Goal: Task Accomplishment & Management: Complete application form

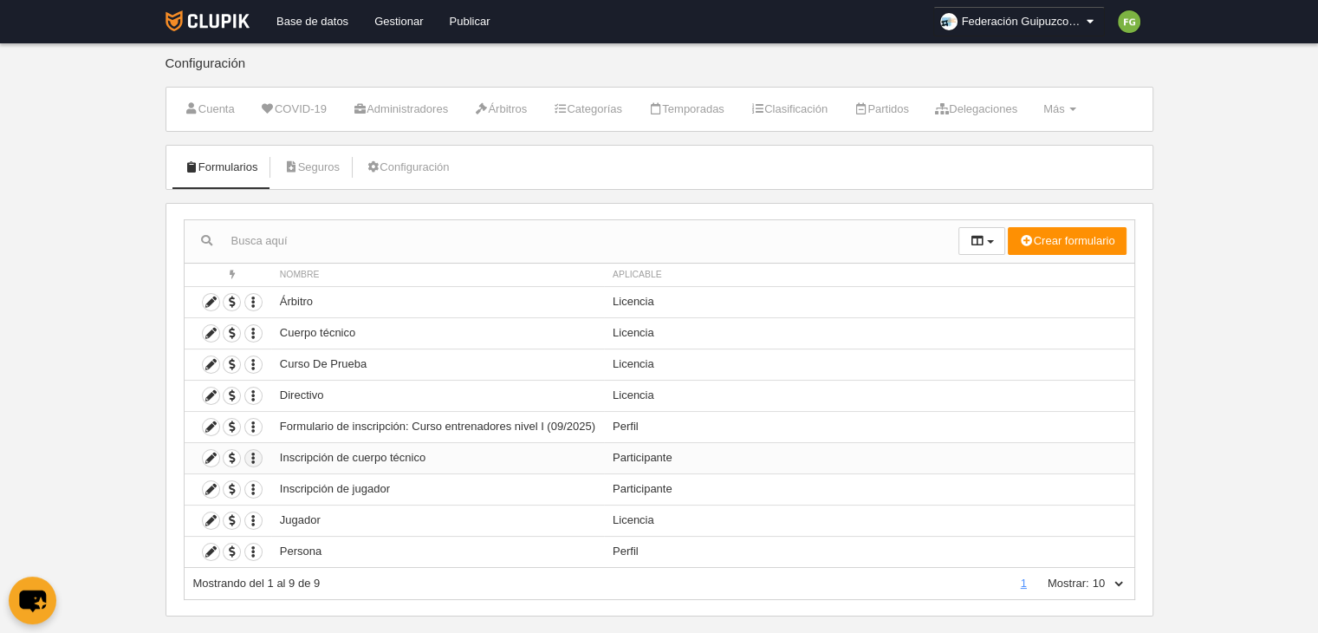
click at [255, 452] on icon "button" at bounding box center [253, 458] width 16 height 16
click at [211, 452] on icon at bounding box center [211, 458] width 16 height 16
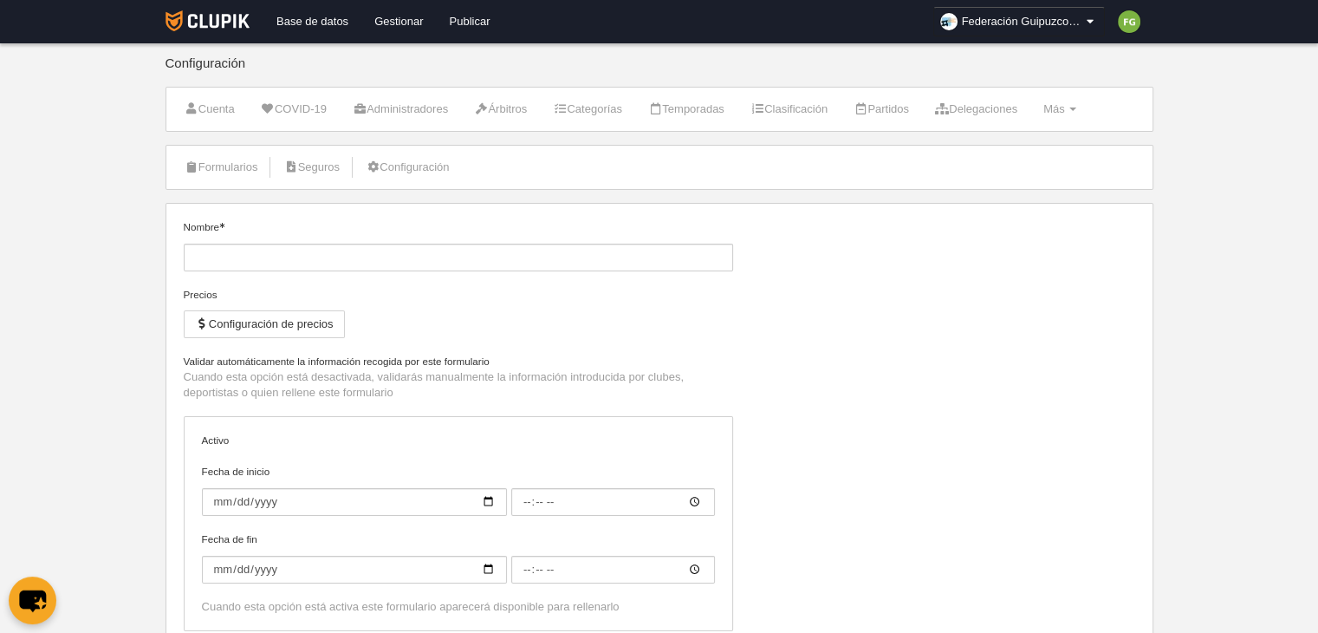
type input "Inscripción de cuerpo técnico"
type input "[DATE]"
type input "00:00"
type input "[DATE]"
type input "00:00"
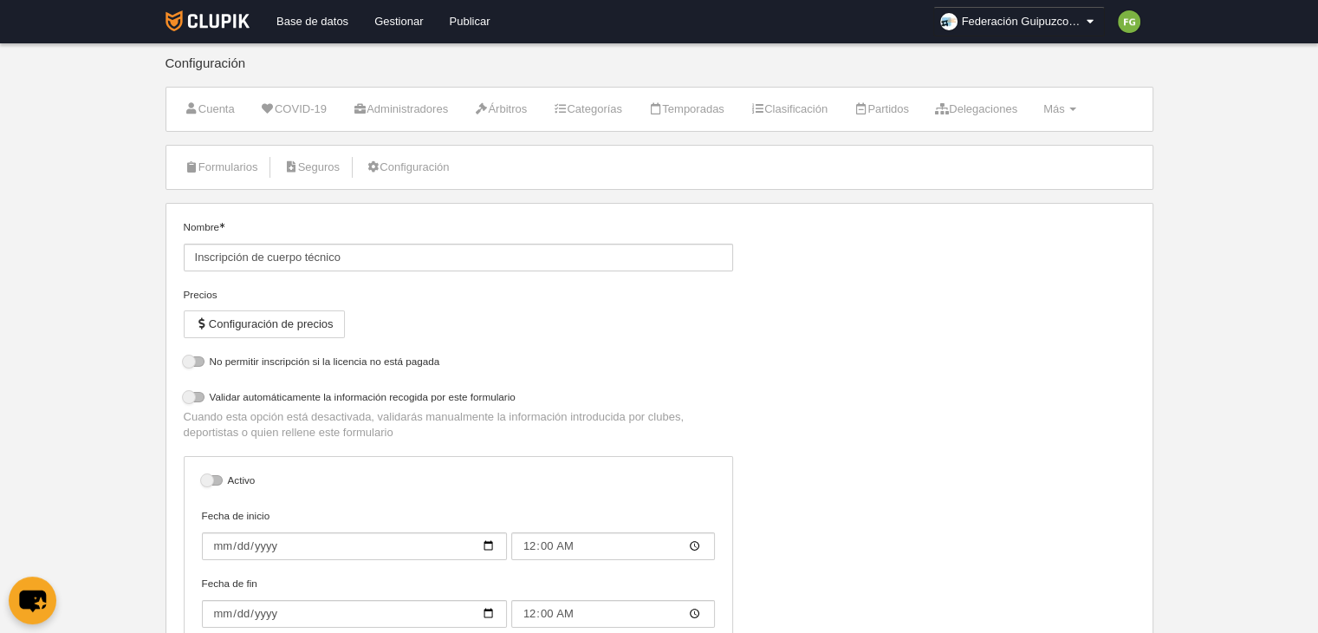
select select "selected"
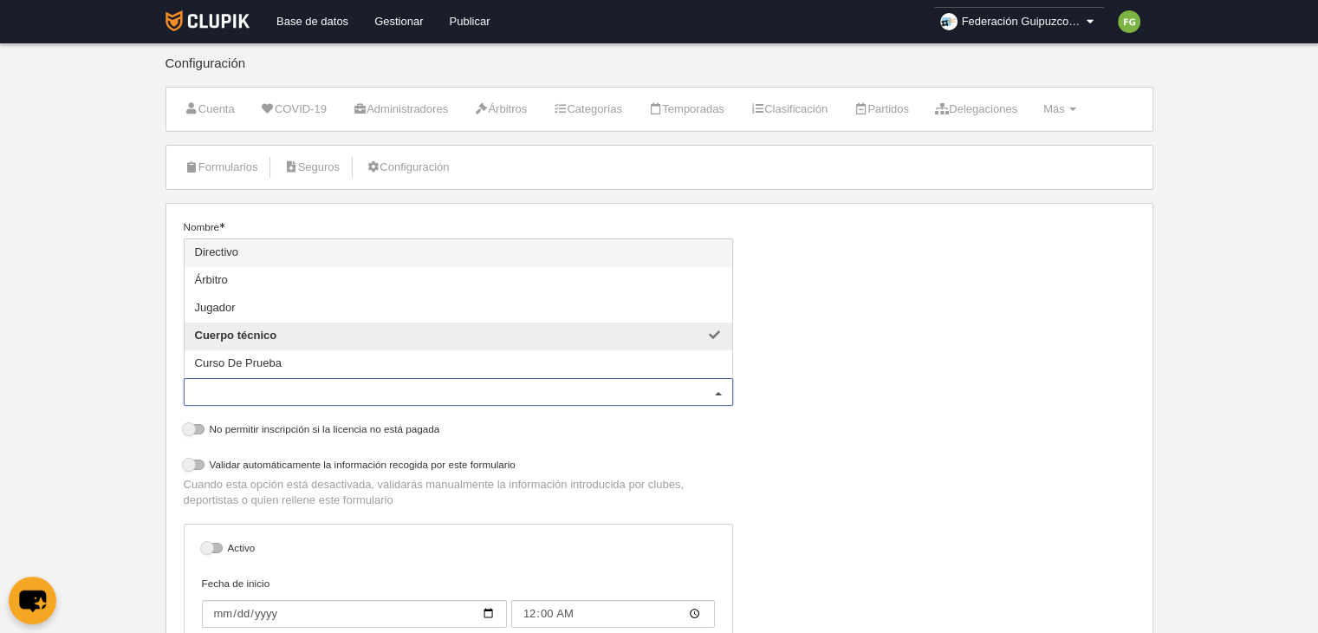
click at [725, 390] on div at bounding box center [719, 393] width 28 height 28
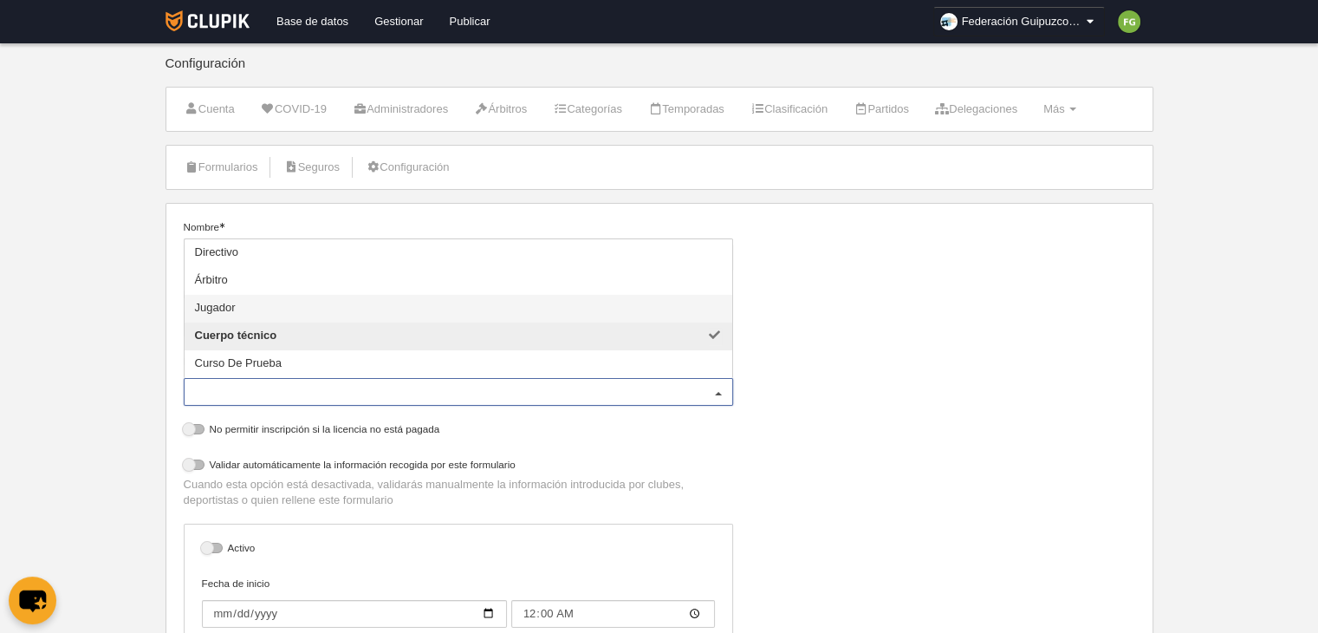
click at [848, 375] on div "Nombre Inscripción de cuerpo técnico [PERSON_NAME] Configuración de precios For…" at bounding box center [659, 487] width 965 height 537
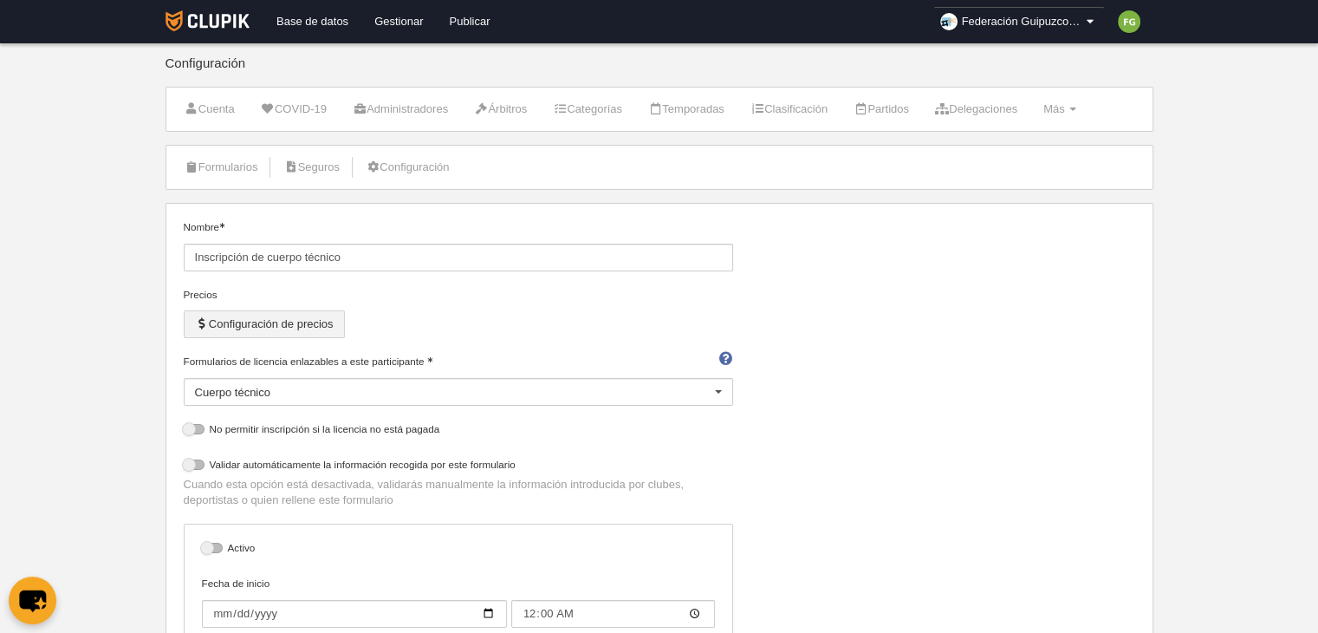
click at [295, 322] on button "Configuración de precios" at bounding box center [264, 324] width 161 height 28
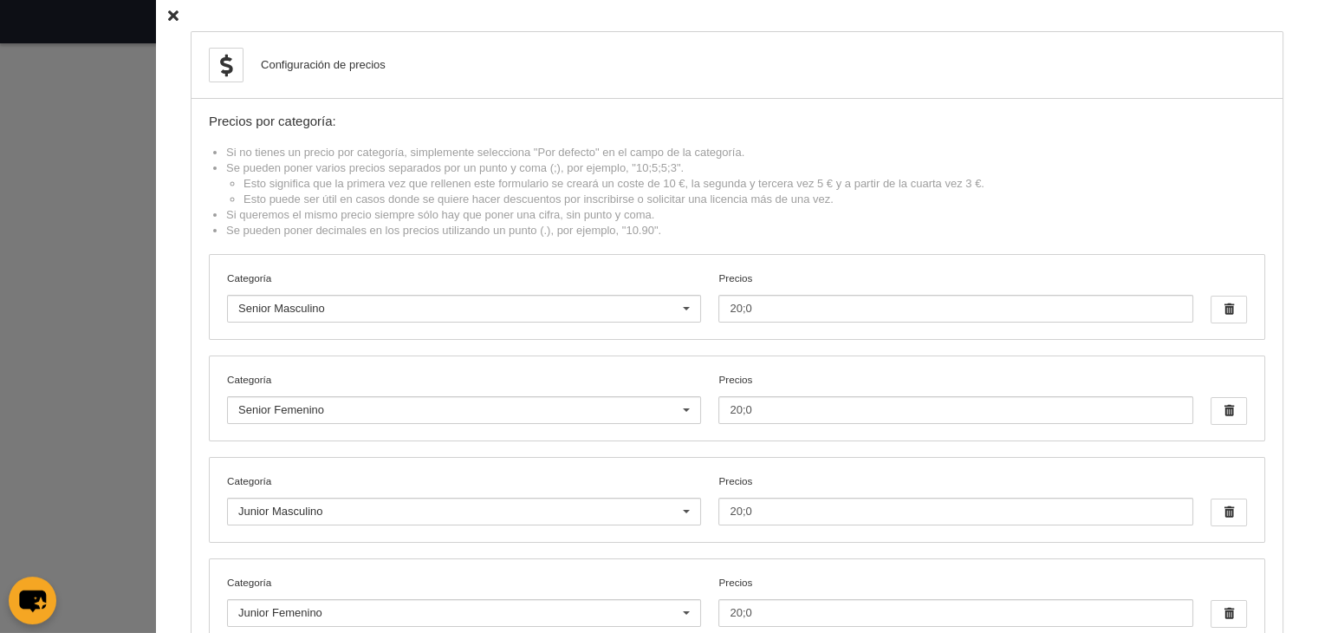
click at [168, 11] on icon at bounding box center [173, 15] width 10 height 11
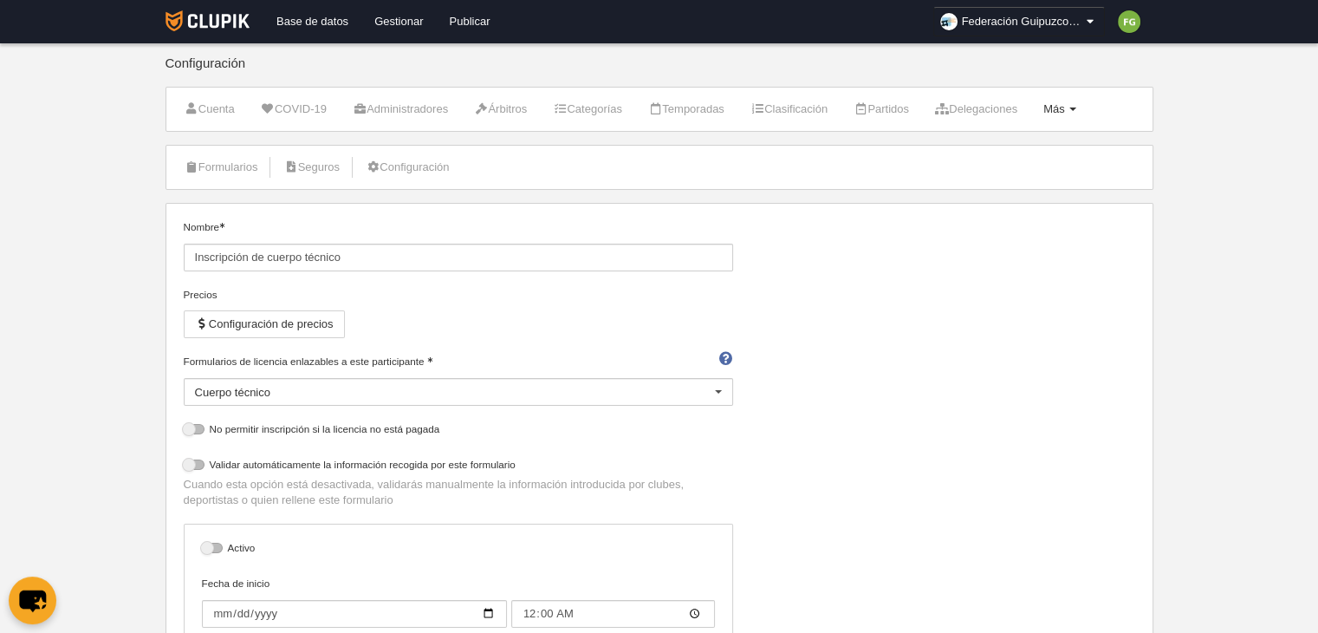
click at [1065, 106] on span "Más" at bounding box center [1055, 108] width 22 height 13
click at [1030, 176] on link "Formularios" at bounding box center [1004, 180] width 161 height 28
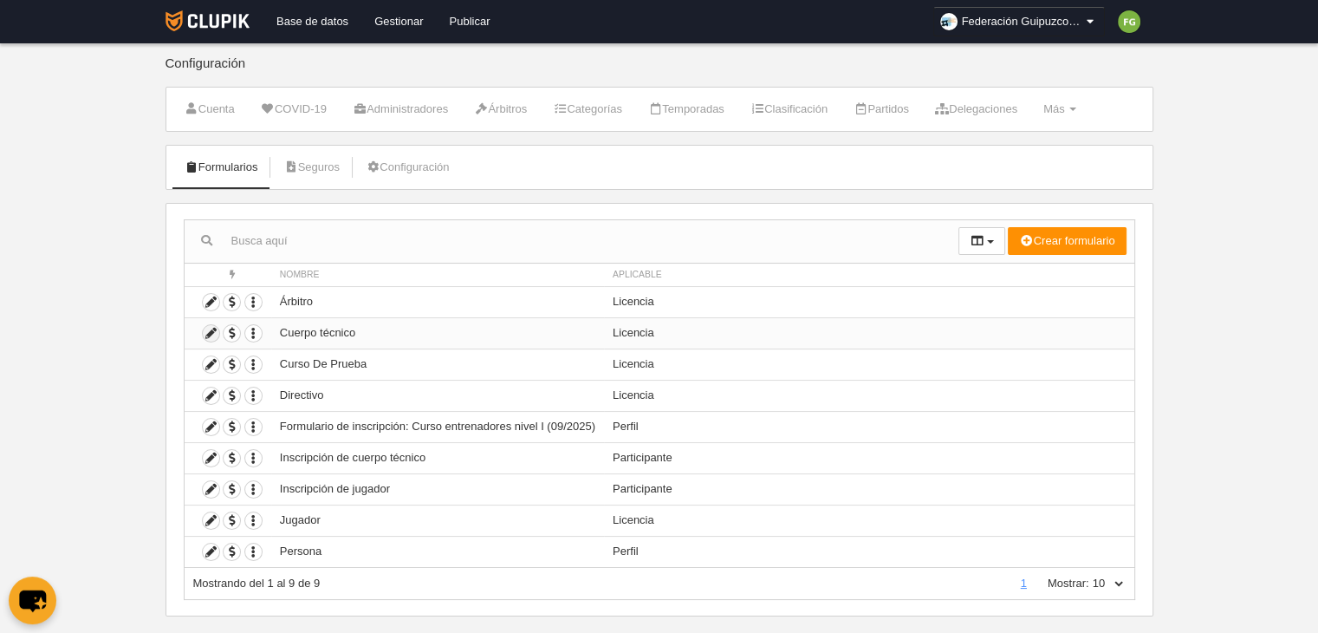
click at [207, 328] on icon at bounding box center [211, 333] width 16 height 16
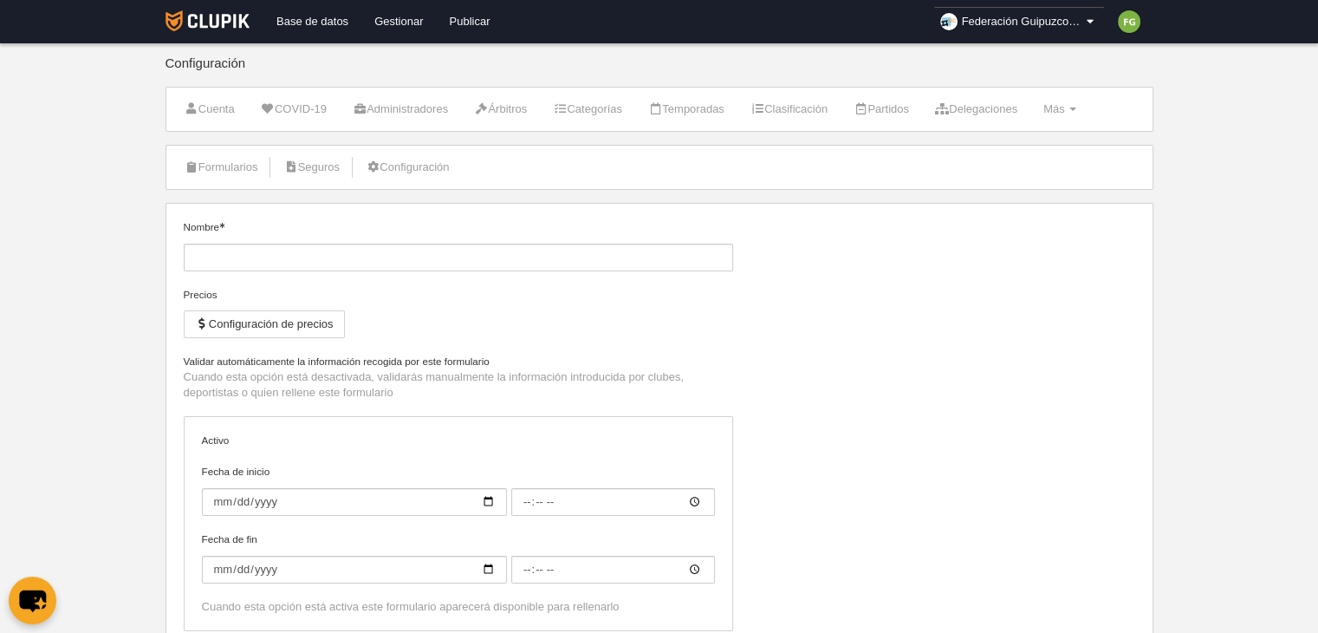
type input "Cuerpo técnico"
checkbox input "true"
select select "selected"
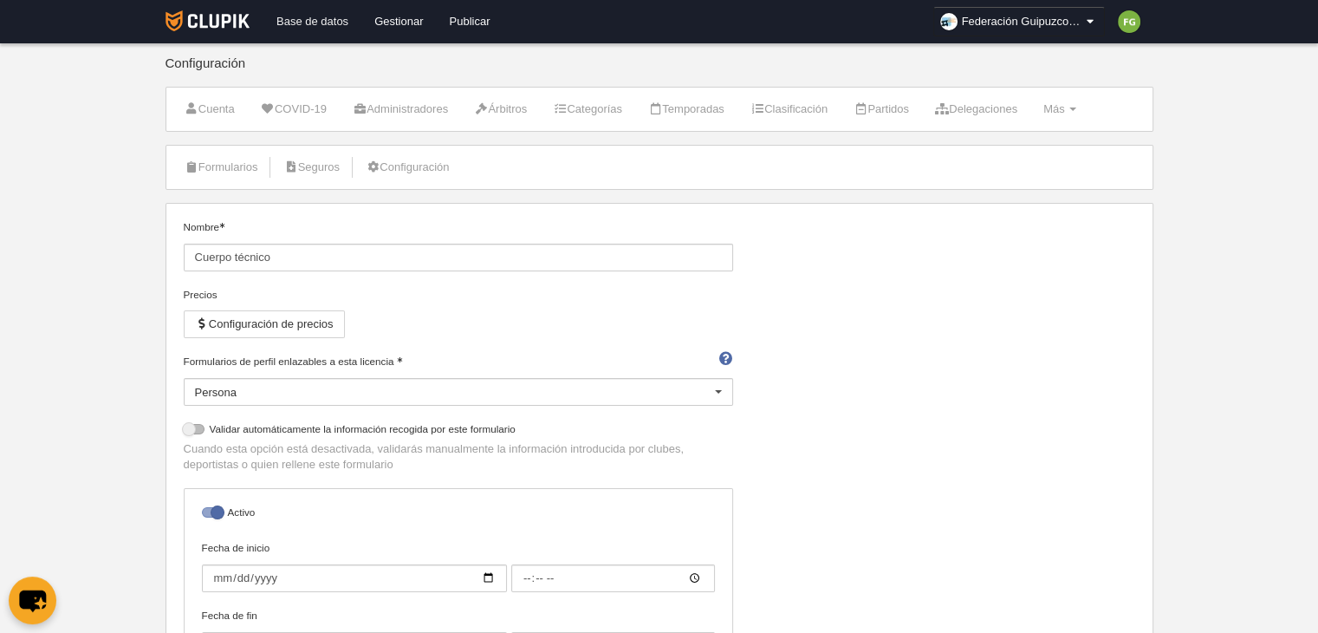
click at [333, 18] on link "Base de datos" at bounding box center [312, 21] width 98 height 43
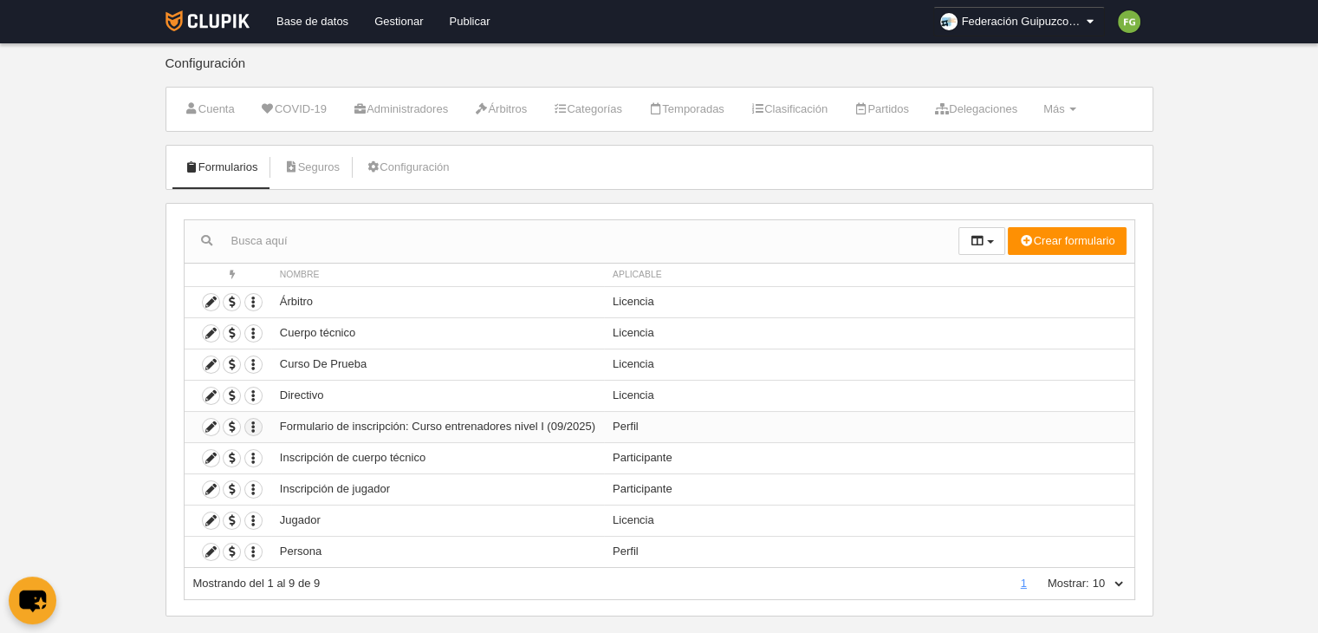
click at [251, 422] on icon "button" at bounding box center [253, 427] width 16 height 16
drag, startPoint x: 291, startPoint y: 478, endPoint x: 719, endPoint y: 95, distance: 574.5
click at [291, 478] on button "Borrar formulario" at bounding box center [316, 483] width 108 height 16
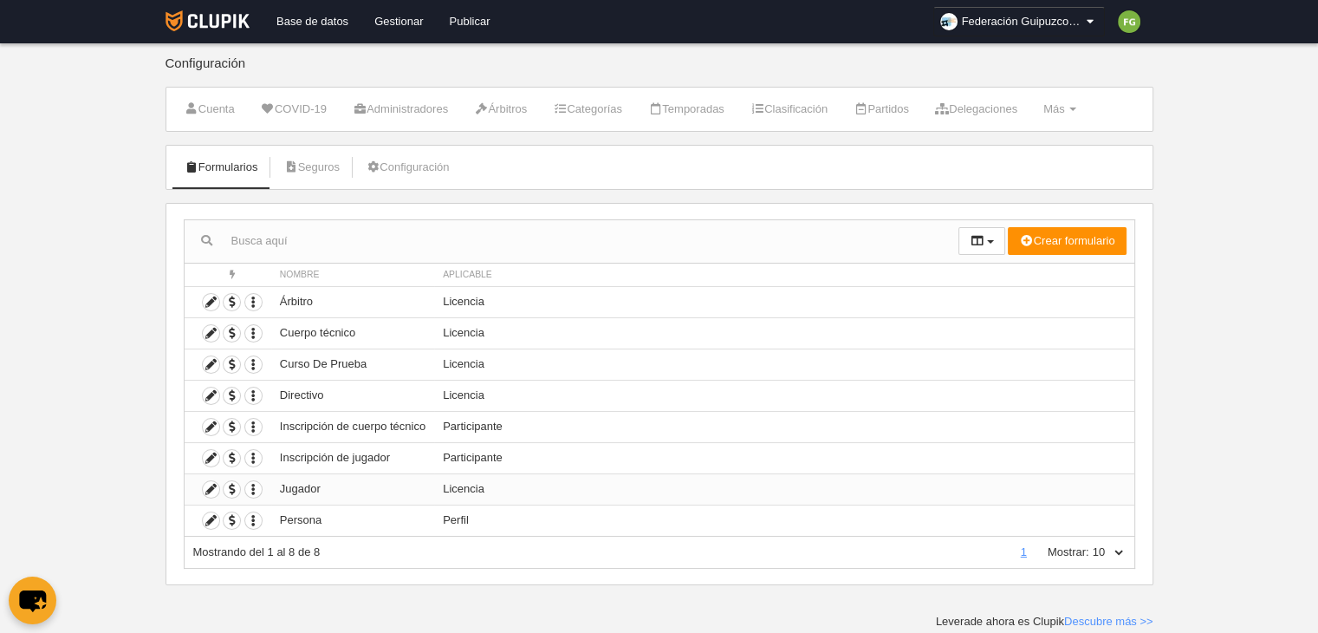
click at [501, 479] on td "Licencia" at bounding box center [783, 488] width 699 height 31
click at [489, 277] on span "Aplicable" at bounding box center [467, 275] width 49 height 10
click at [988, 243] on button "button" at bounding box center [982, 241] width 47 height 28
click at [879, 223] on div at bounding box center [572, 241] width 774 height 42
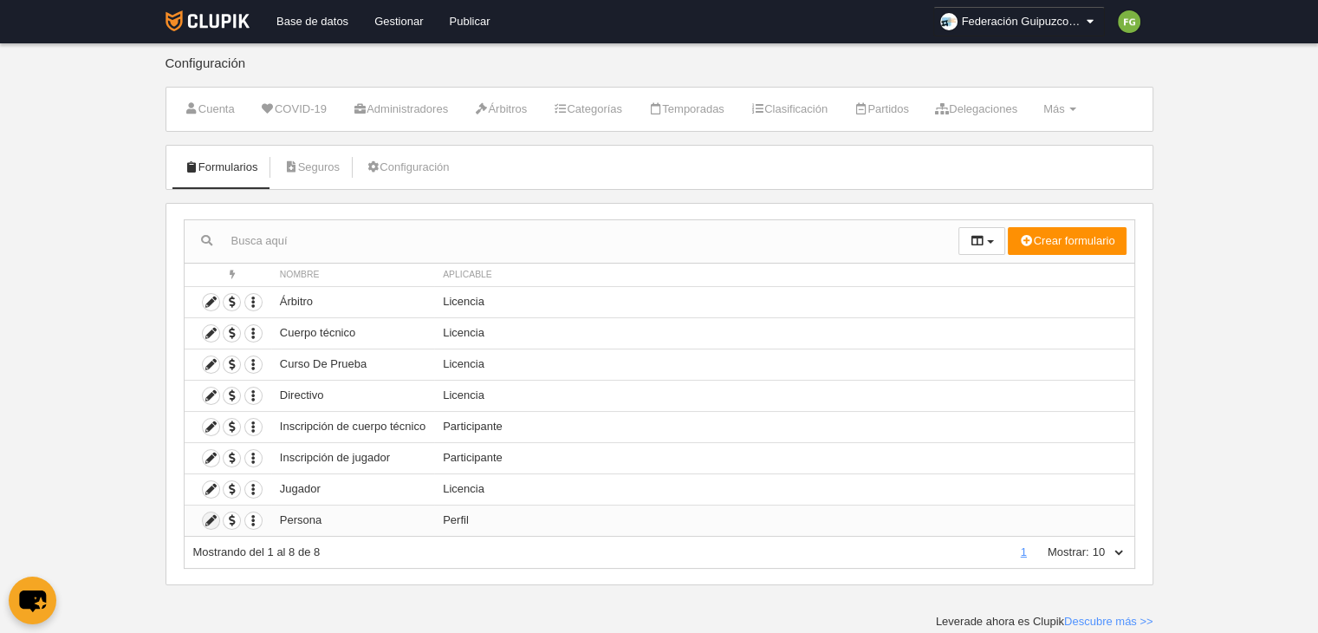
click at [207, 512] on icon at bounding box center [211, 520] width 16 height 16
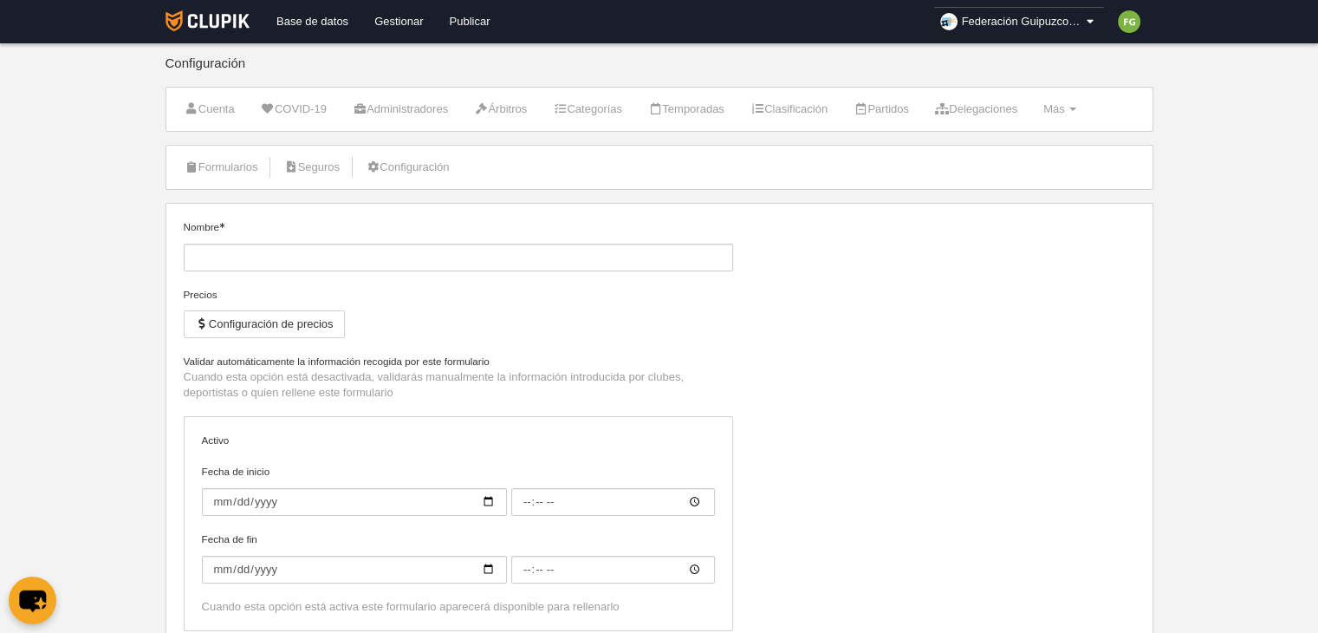
type input "Persona"
checkbox input "true"
click at [209, 159] on link "Formularios" at bounding box center [221, 167] width 93 height 26
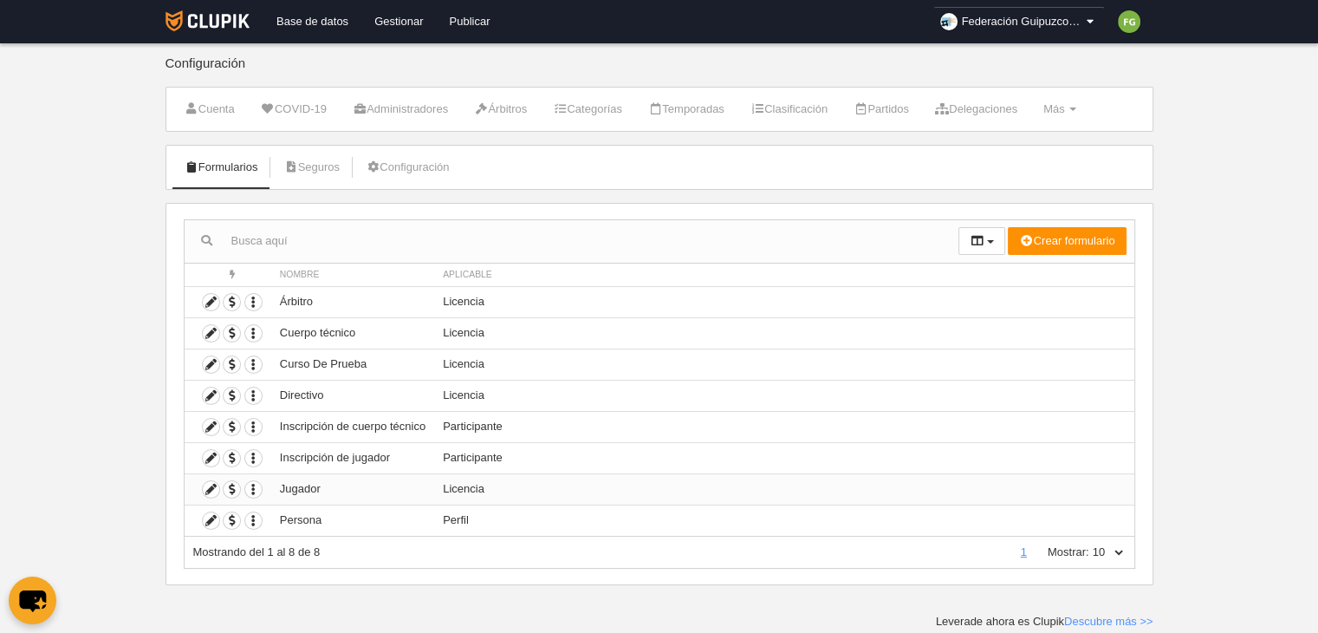
click at [309, 485] on td "Jugador" at bounding box center [352, 488] width 163 height 31
click at [205, 486] on icon at bounding box center [211, 489] width 16 height 16
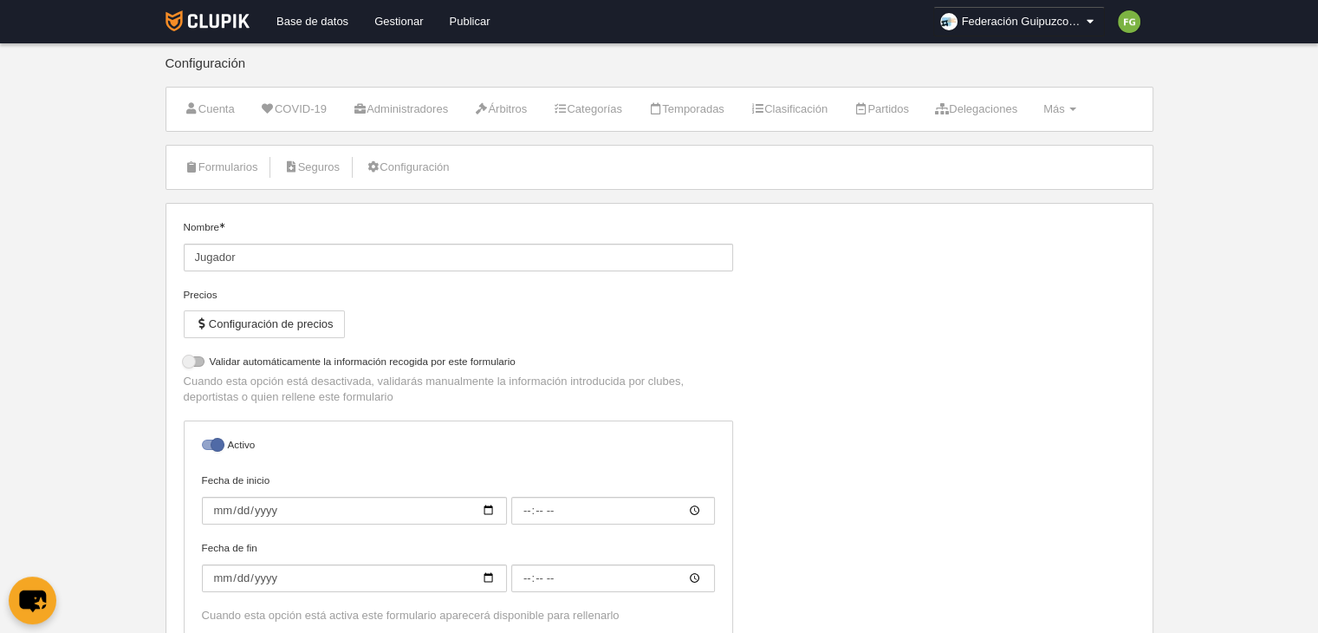
select select "selected"
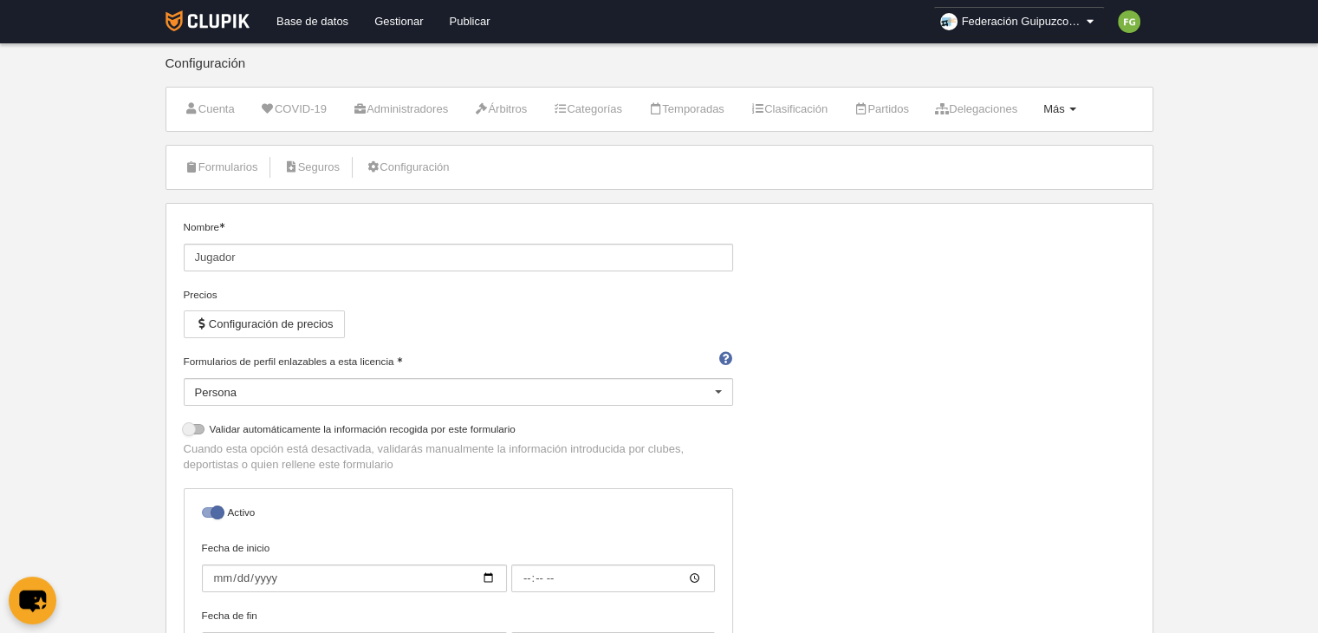
click at [1065, 105] on span "Más" at bounding box center [1055, 108] width 22 height 13
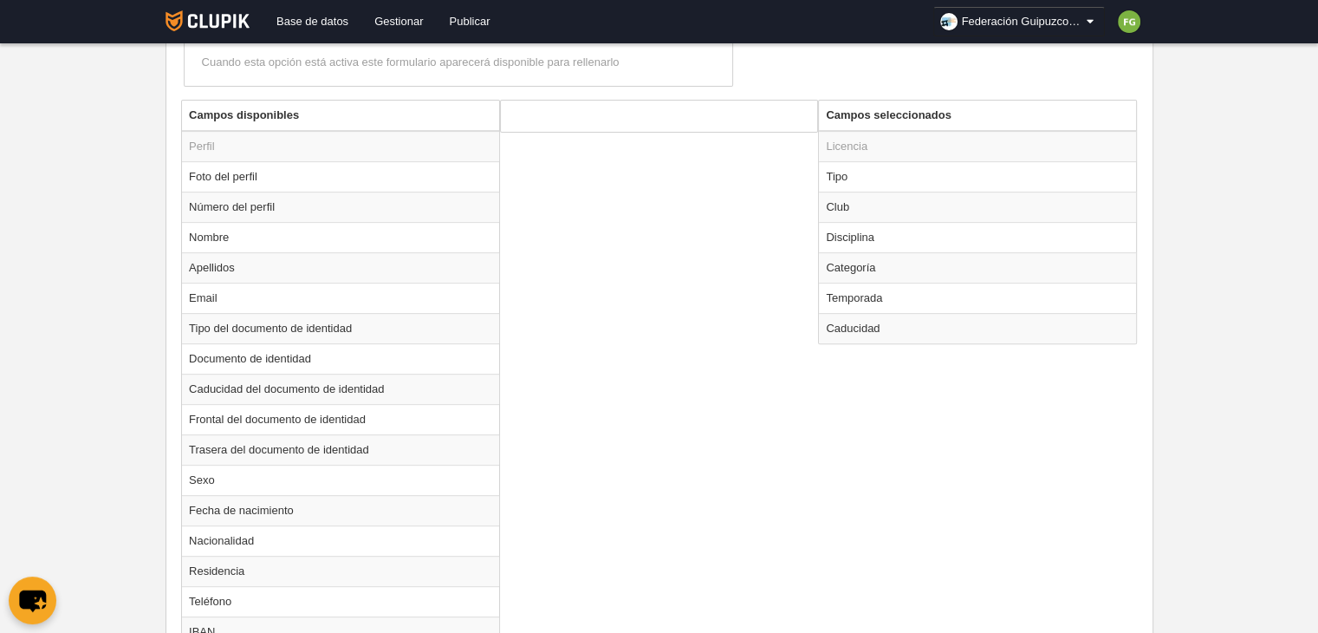
scroll to position [619, 0]
click at [878, 284] on td "Temporada" at bounding box center [977, 299] width 317 height 30
radio input "true"
select select
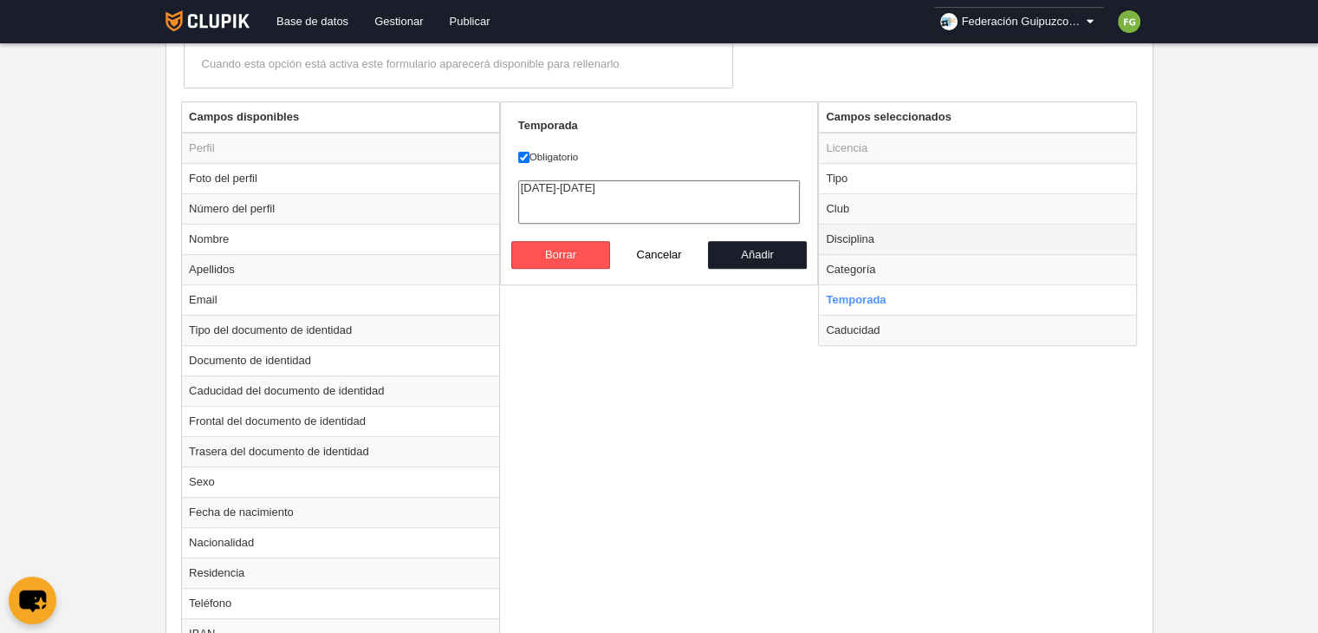
click at [861, 233] on td "Disciplina" at bounding box center [977, 239] width 317 height 30
radio input "true"
checkbox input "false"
click at [856, 270] on td "Categoría" at bounding box center [977, 269] width 317 height 30
radio input "false"
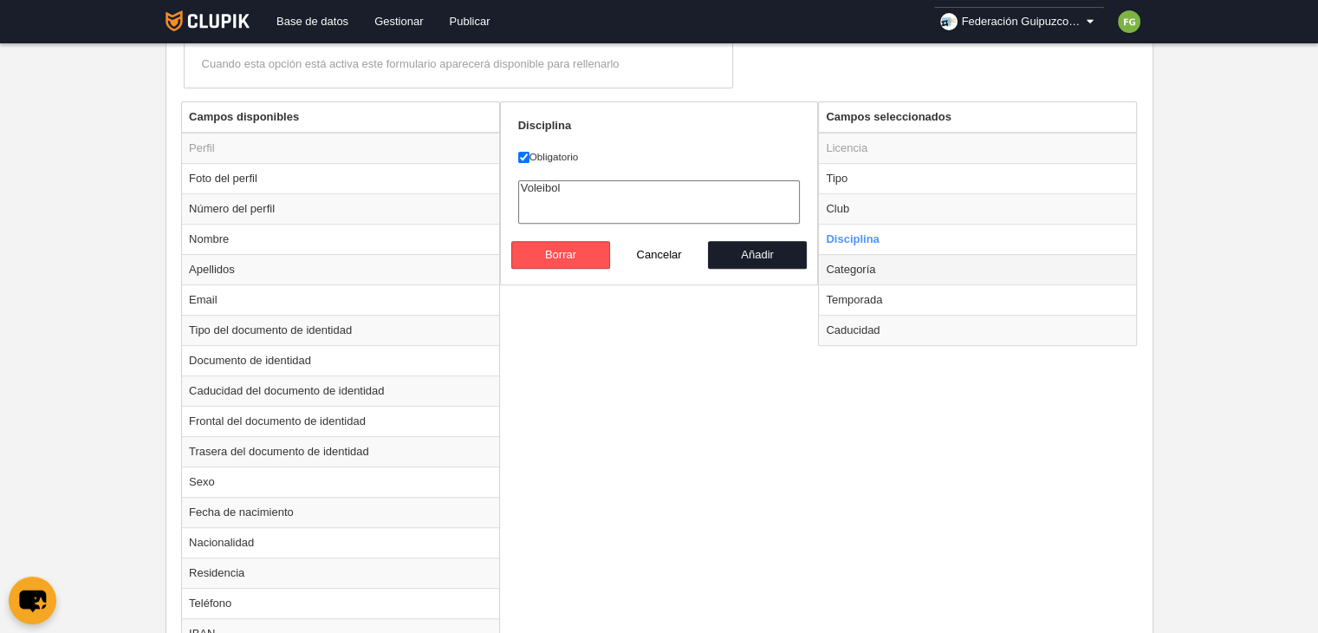
radio input "true"
checkbox input "true"
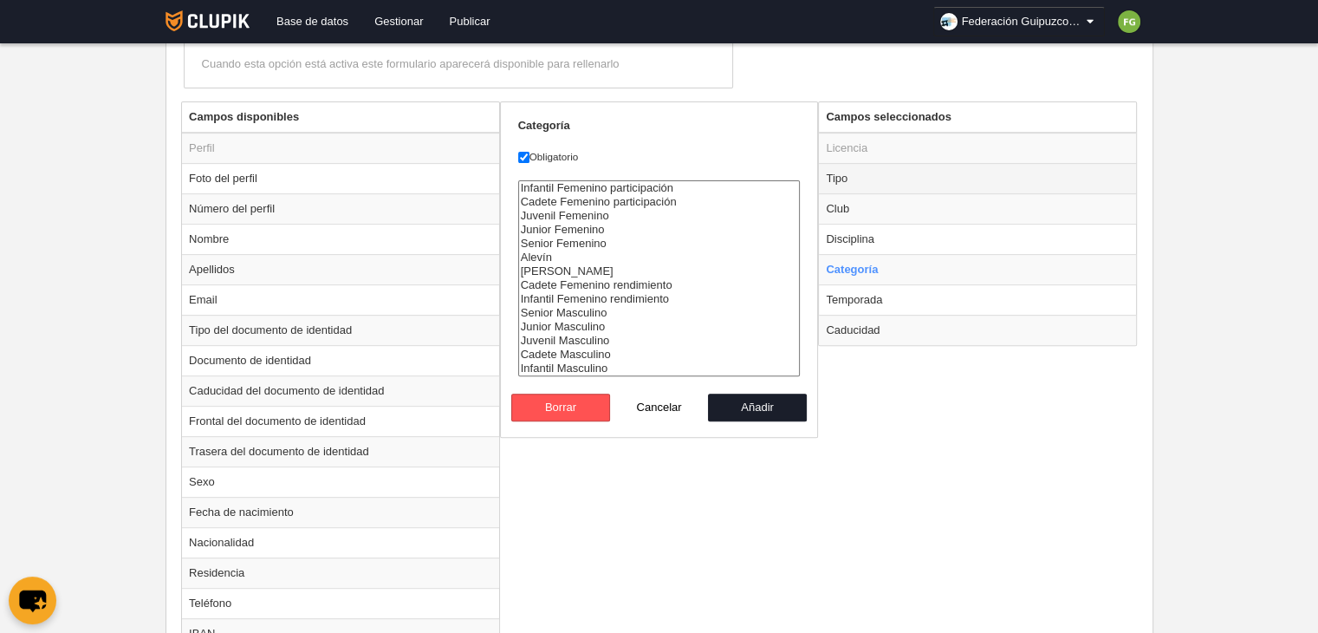
click at [845, 180] on td "Tipo" at bounding box center [977, 178] width 317 height 30
radio input "true"
select select "player"
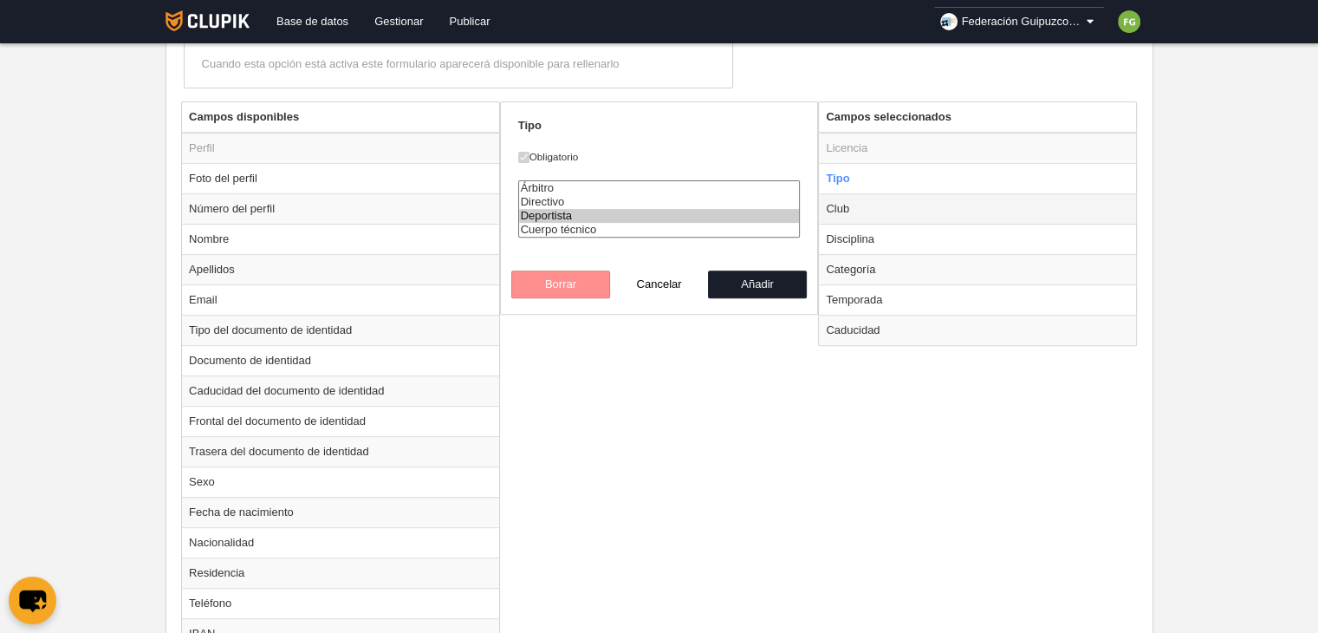
click at [856, 204] on td "Club" at bounding box center [977, 208] width 317 height 30
radio input "false"
radio input "true"
checkbox input "false"
select select
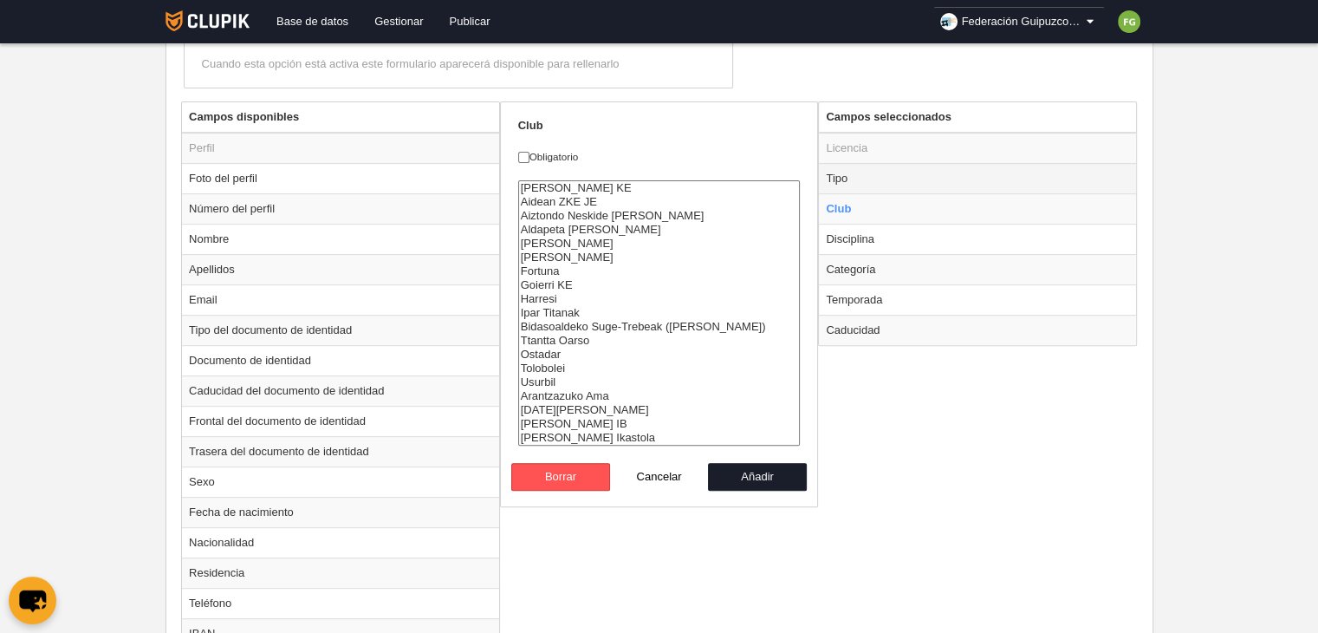
click at [849, 180] on td "Tipo" at bounding box center [977, 178] width 317 height 30
radio input "true"
checkbox input "true"
select select "player"
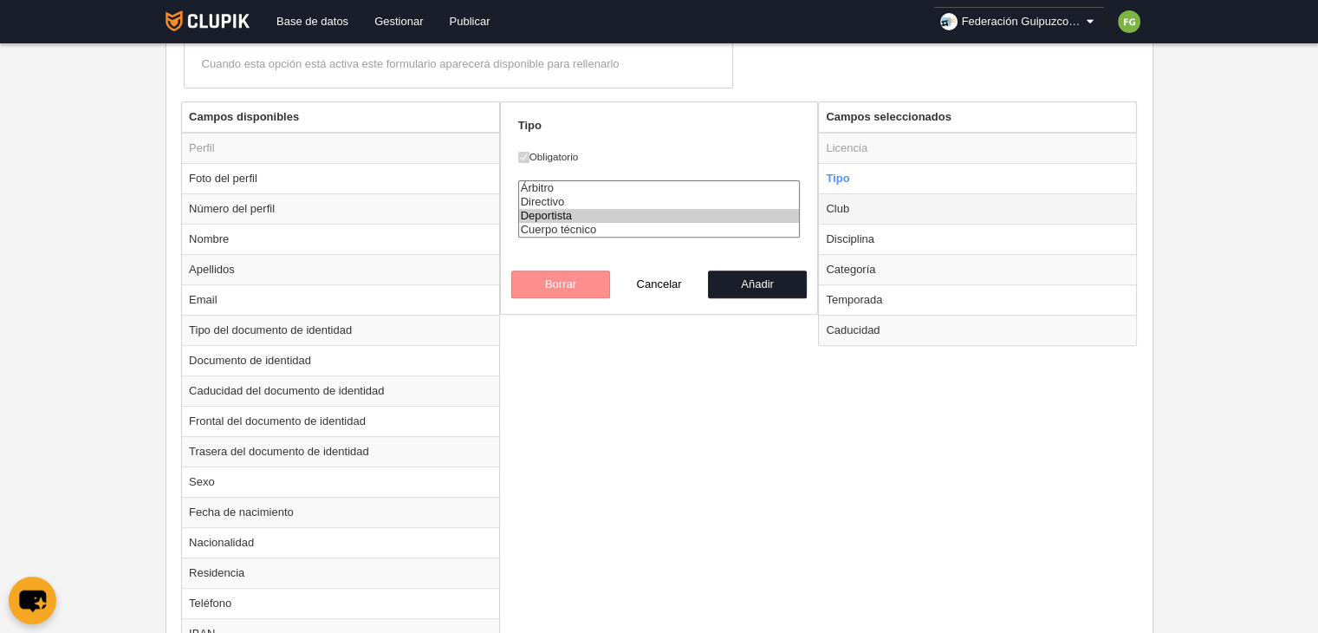
click at [839, 206] on td "Club" at bounding box center [977, 208] width 317 height 30
radio input "false"
radio input "true"
checkbox input "false"
select select
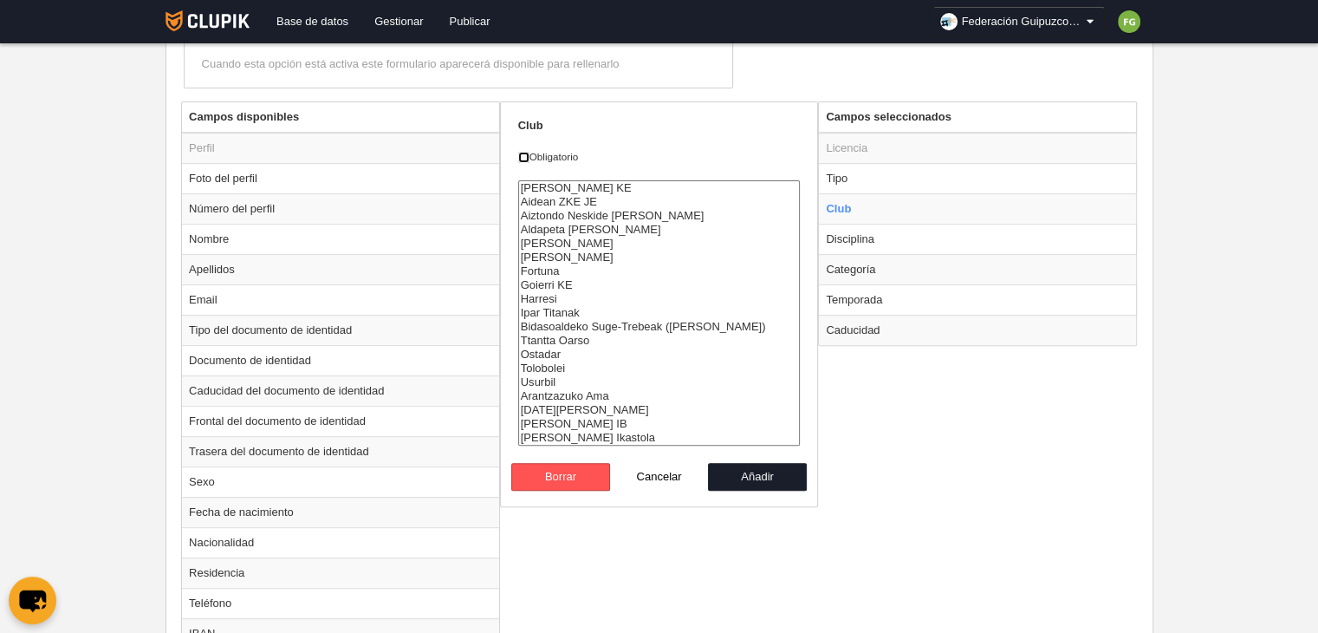
click at [524, 154] on input "Obligatorio" at bounding box center [523, 157] width 11 height 11
click at [566, 152] on label "Obligatorio" at bounding box center [659, 157] width 283 height 16
click at [530, 152] on input "Obligatorio" at bounding box center [523, 157] width 11 height 11
checkbox input "false"
click at [874, 239] on td "Disciplina" at bounding box center [977, 239] width 317 height 30
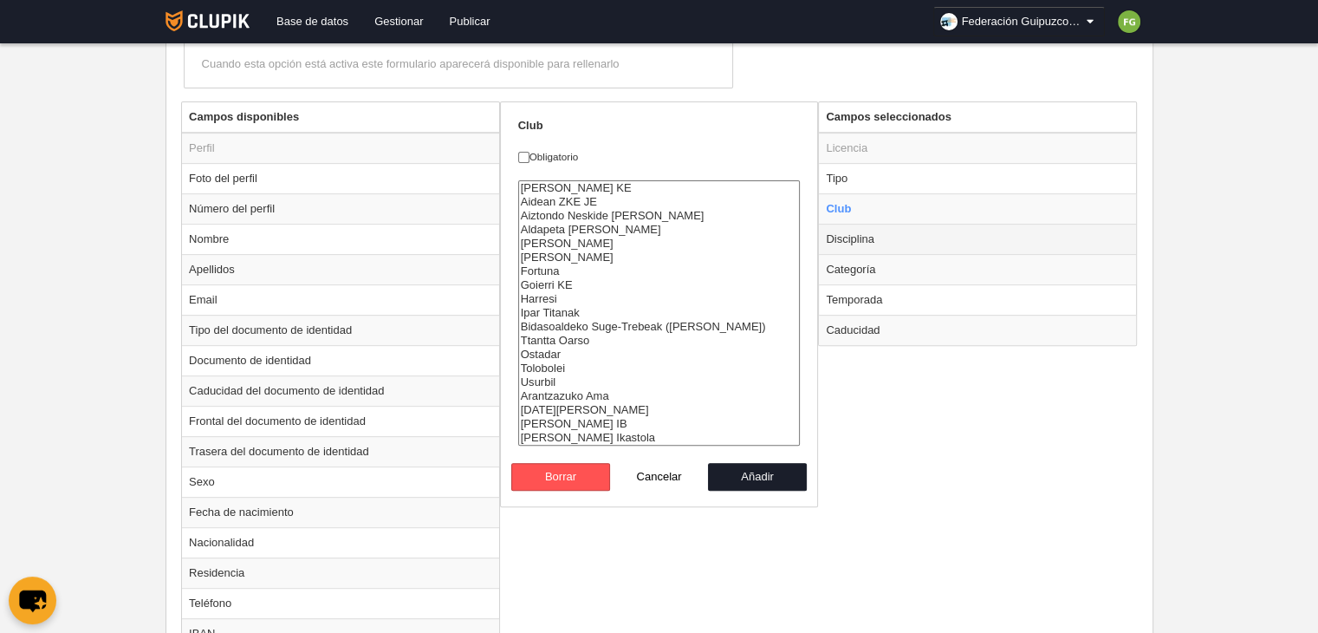
radio input "false"
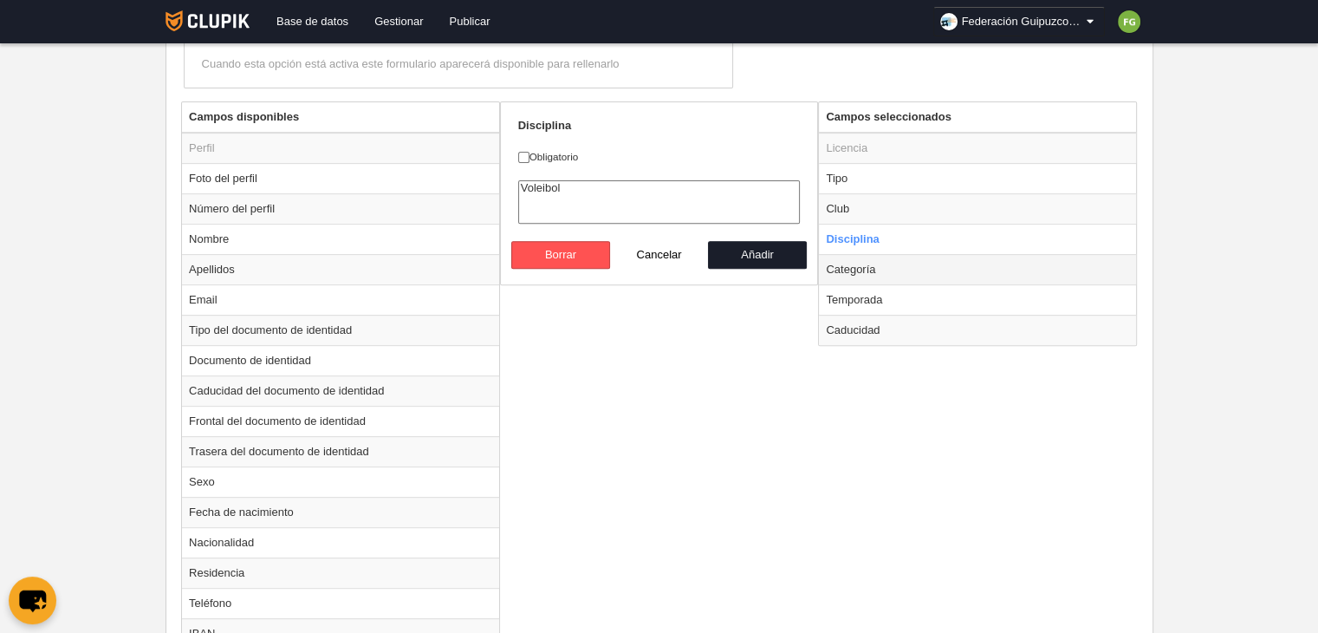
click at [861, 264] on td "Categoría" at bounding box center [977, 269] width 317 height 30
radio input "false"
radio input "true"
checkbox input "true"
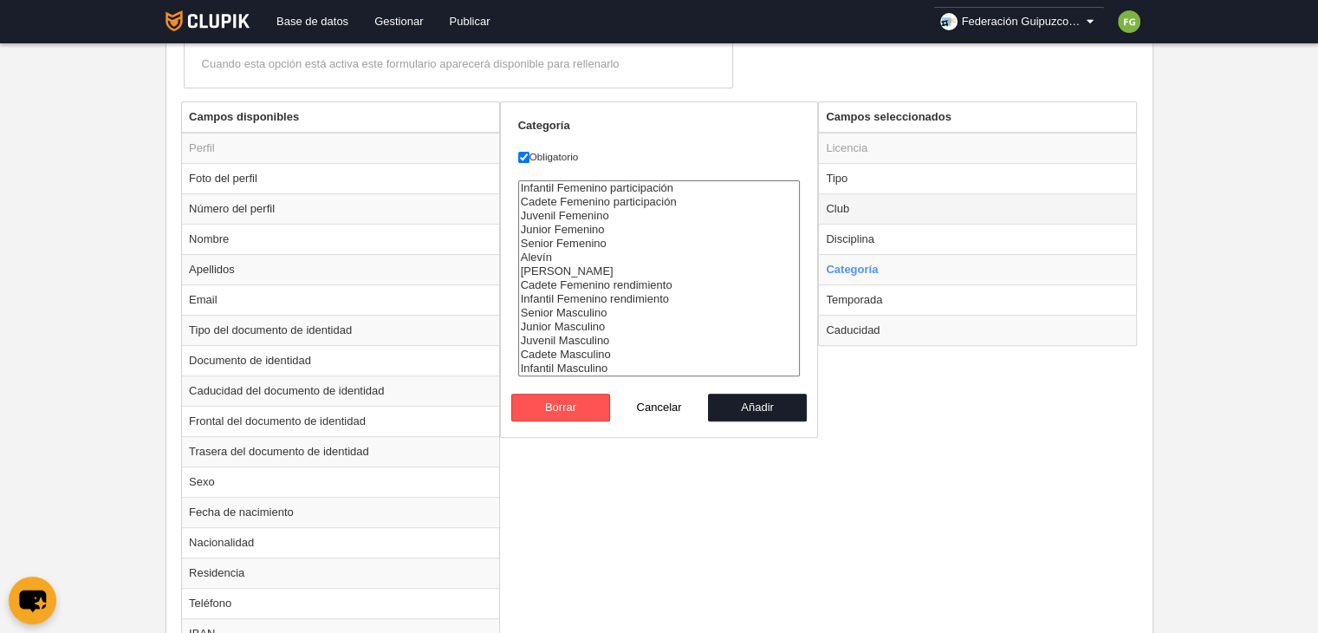
click at [834, 209] on td "Club" at bounding box center [977, 208] width 317 height 30
radio input "true"
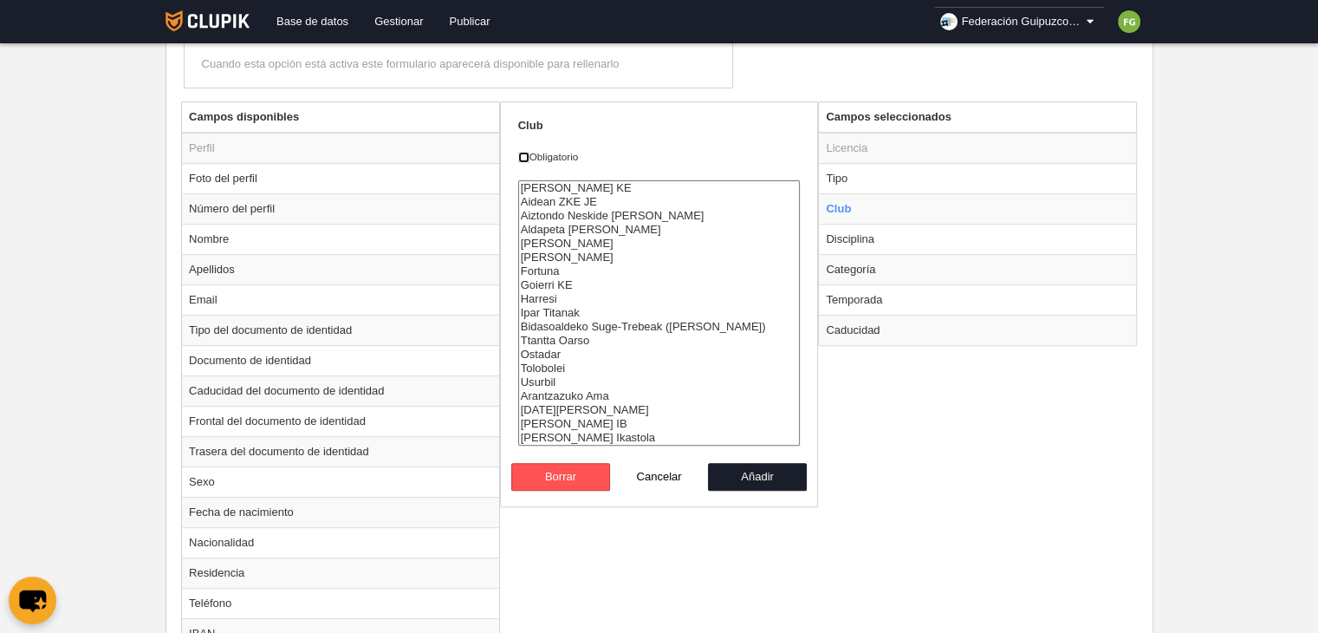
click at [519, 154] on input "Obligatorio" at bounding box center [523, 157] width 11 height 11
checkbox input "true"
click at [865, 240] on td "Disciplina" at bounding box center [977, 239] width 317 height 30
radio input "false"
radio input "true"
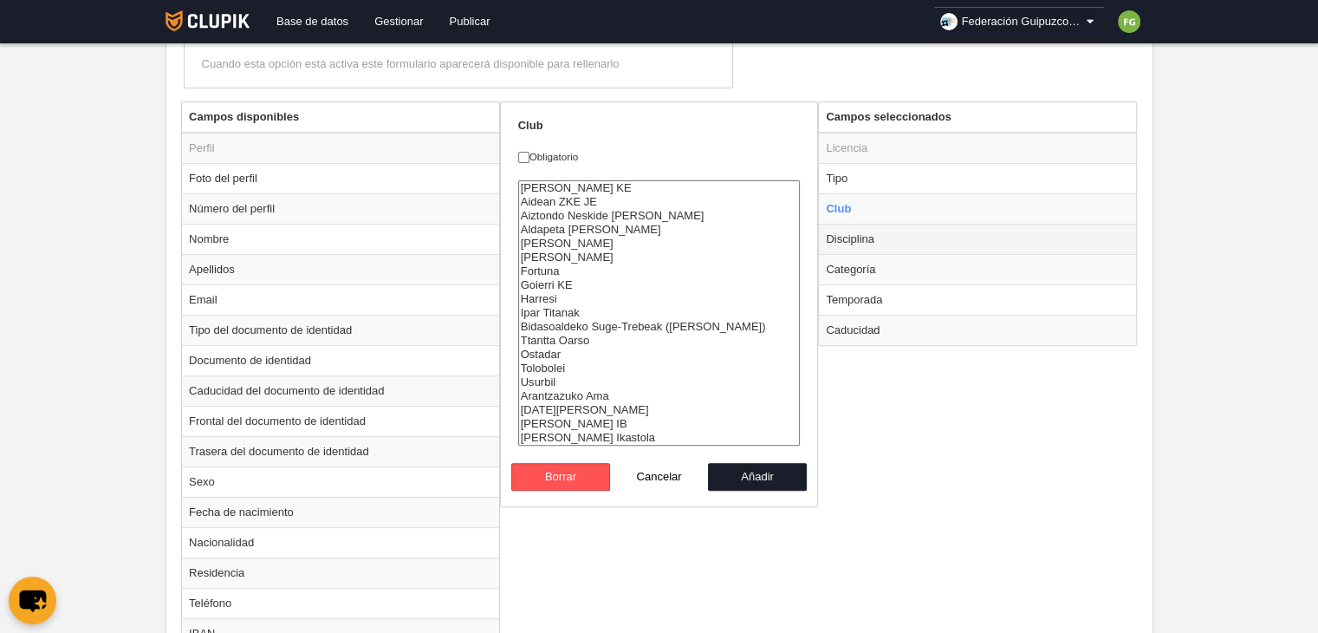
checkbox input "false"
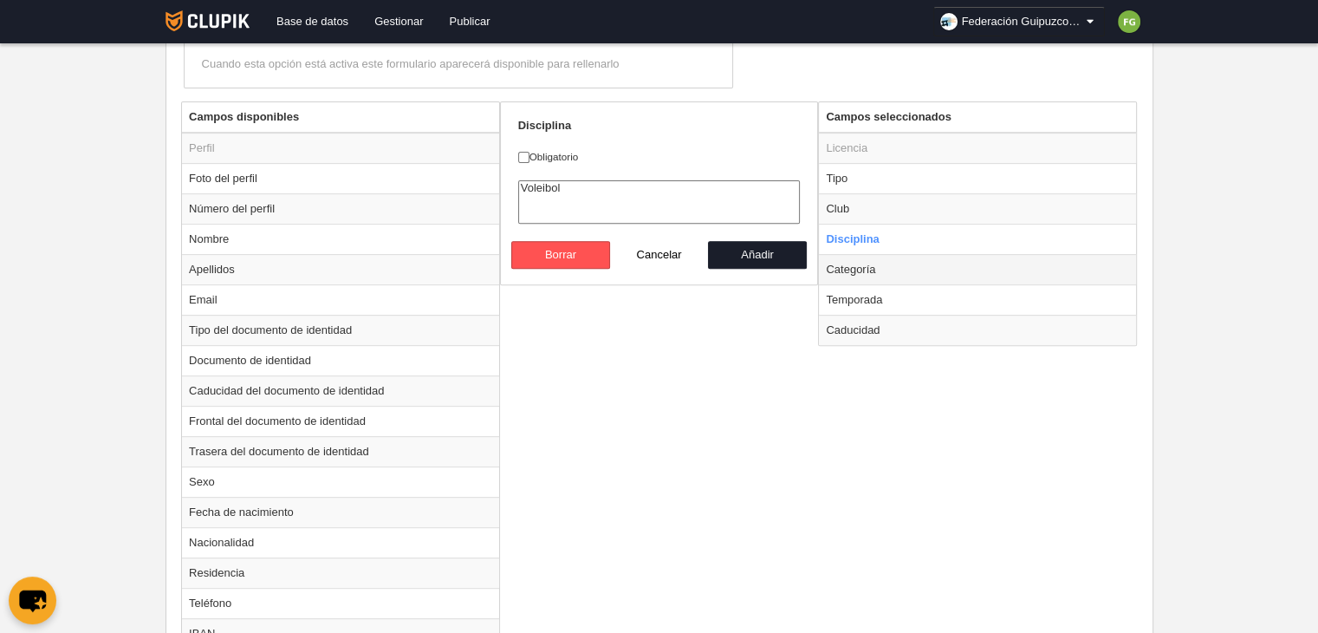
click at [860, 264] on td "Categoría" at bounding box center [977, 269] width 317 height 30
radio input "false"
radio input "true"
checkbox input "true"
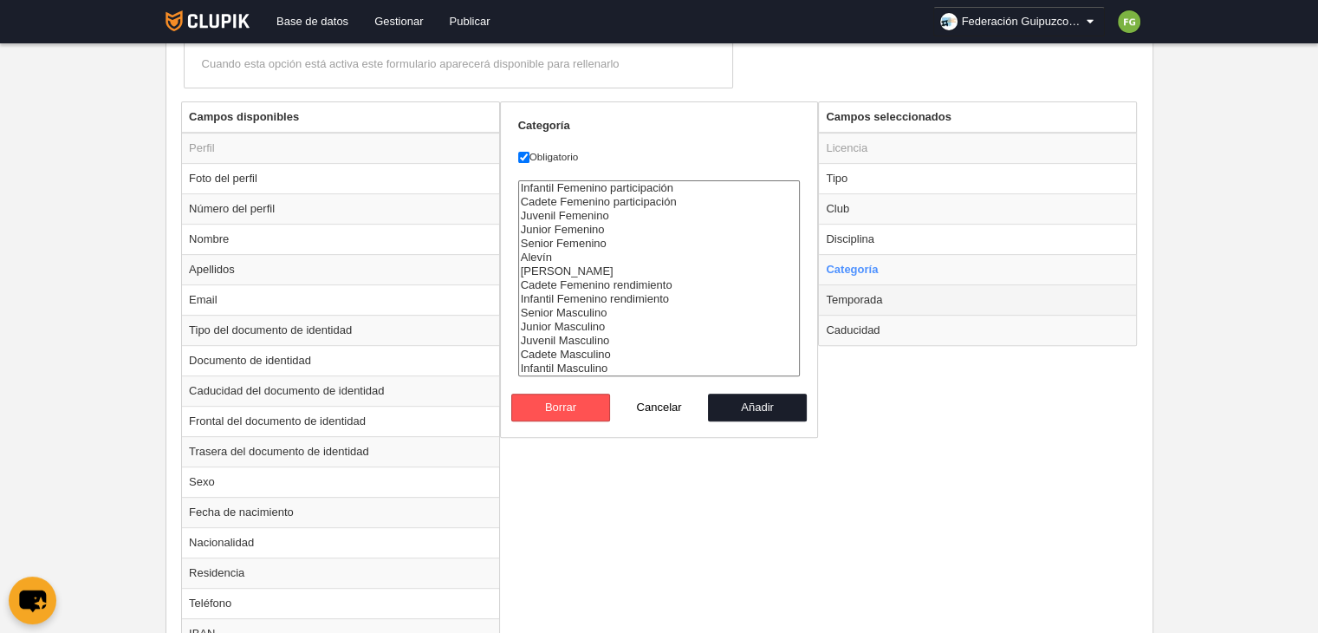
click at [859, 296] on td "Temporada" at bounding box center [977, 299] width 317 height 30
radio input "false"
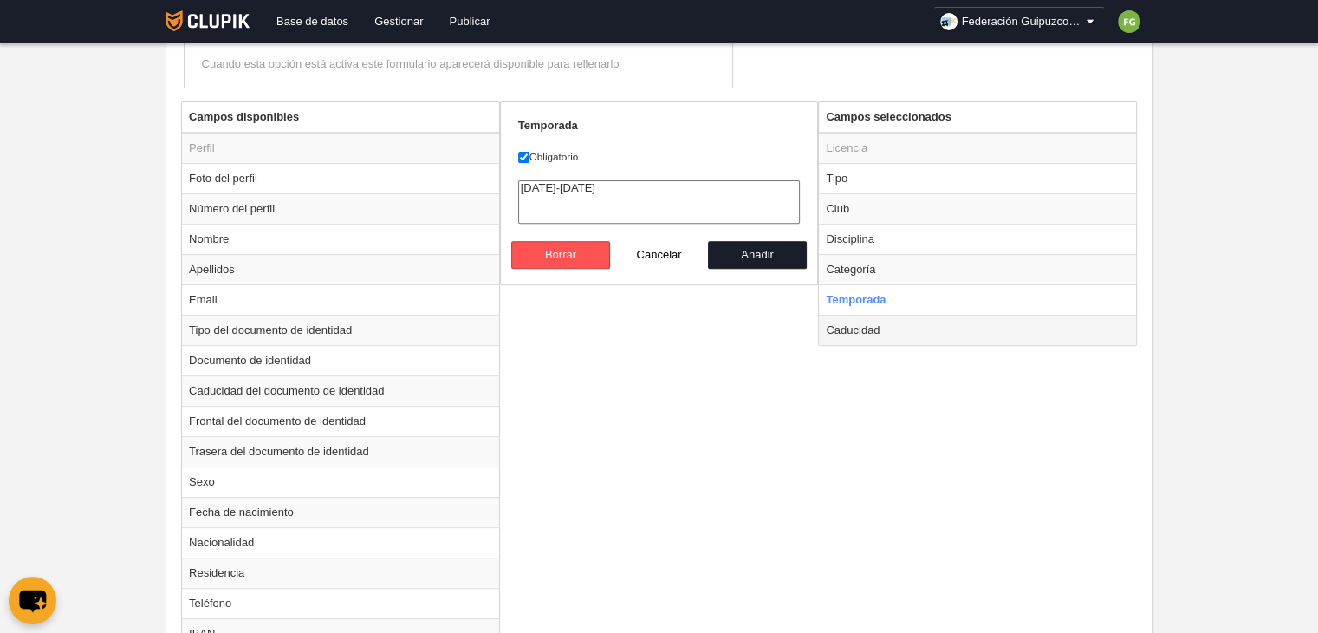
click at [857, 327] on td "Caducidad" at bounding box center [977, 330] width 317 height 30
radio input "false"
radio input "true"
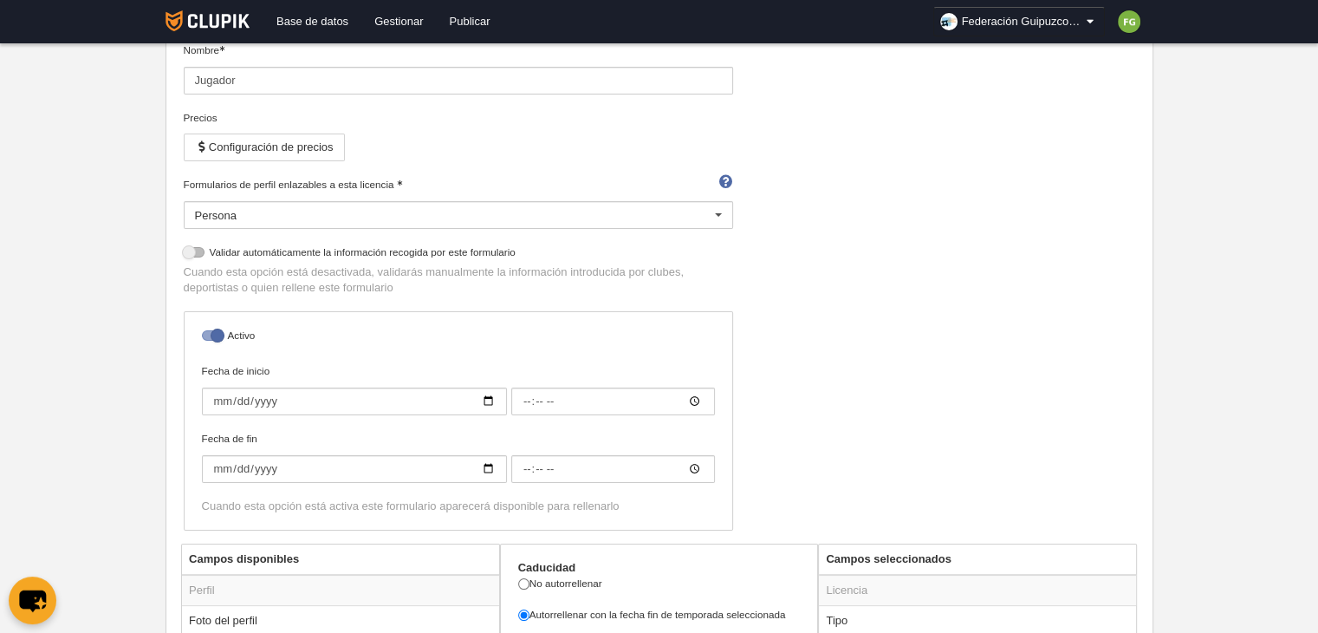
scroll to position [387, 0]
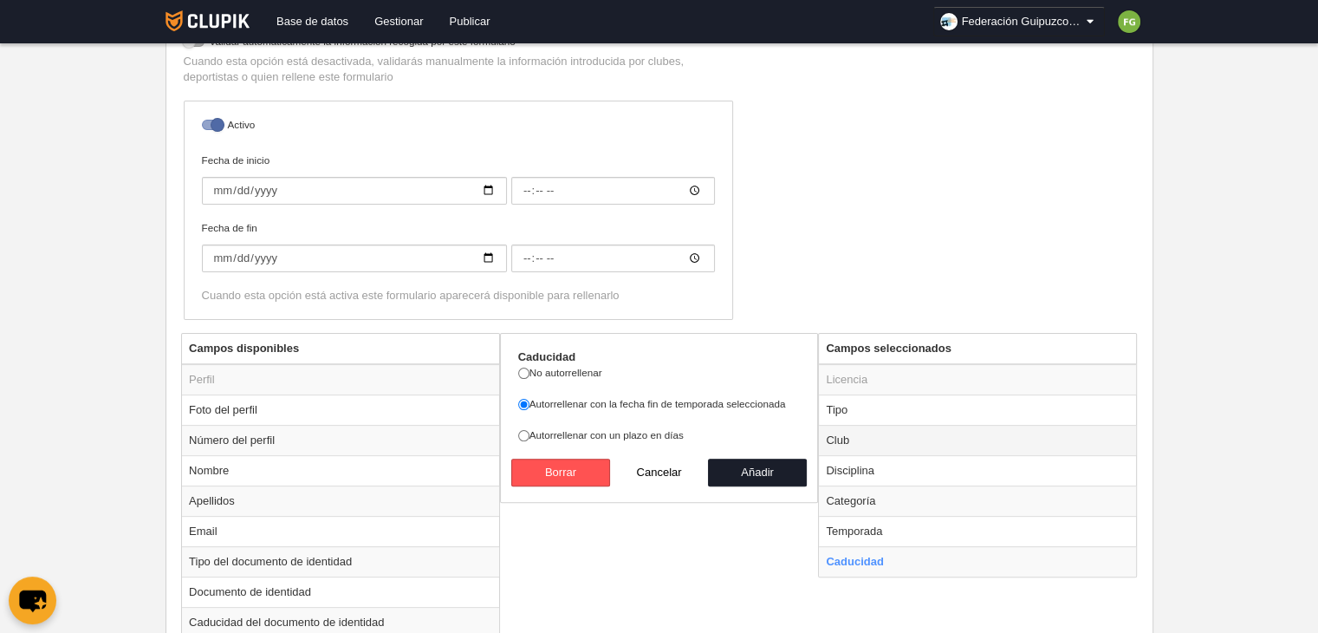
click at [862, 433] on td "Club" at bounding box center [977, 440] width 317 height 30
radio input "true"
select select
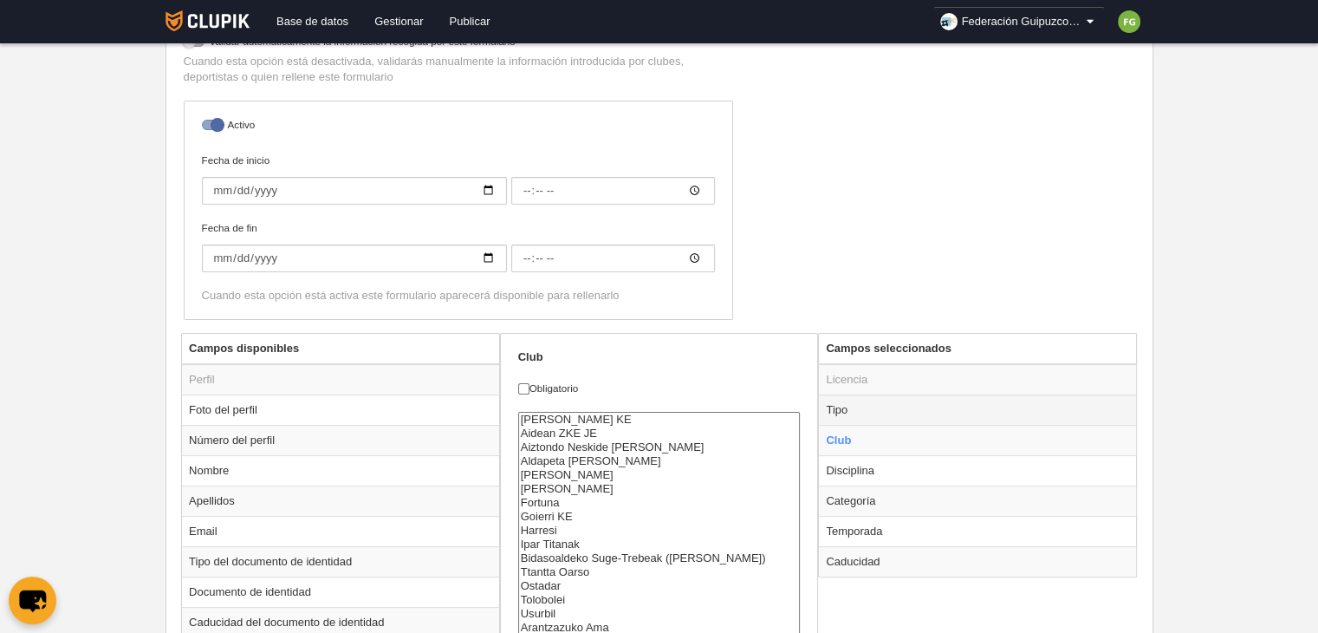
click at [859, 402] on td "Tipo" at bounding box center [977, 409] width 317 height 30
radio input "true"
checkbox input "true"
select select "player"
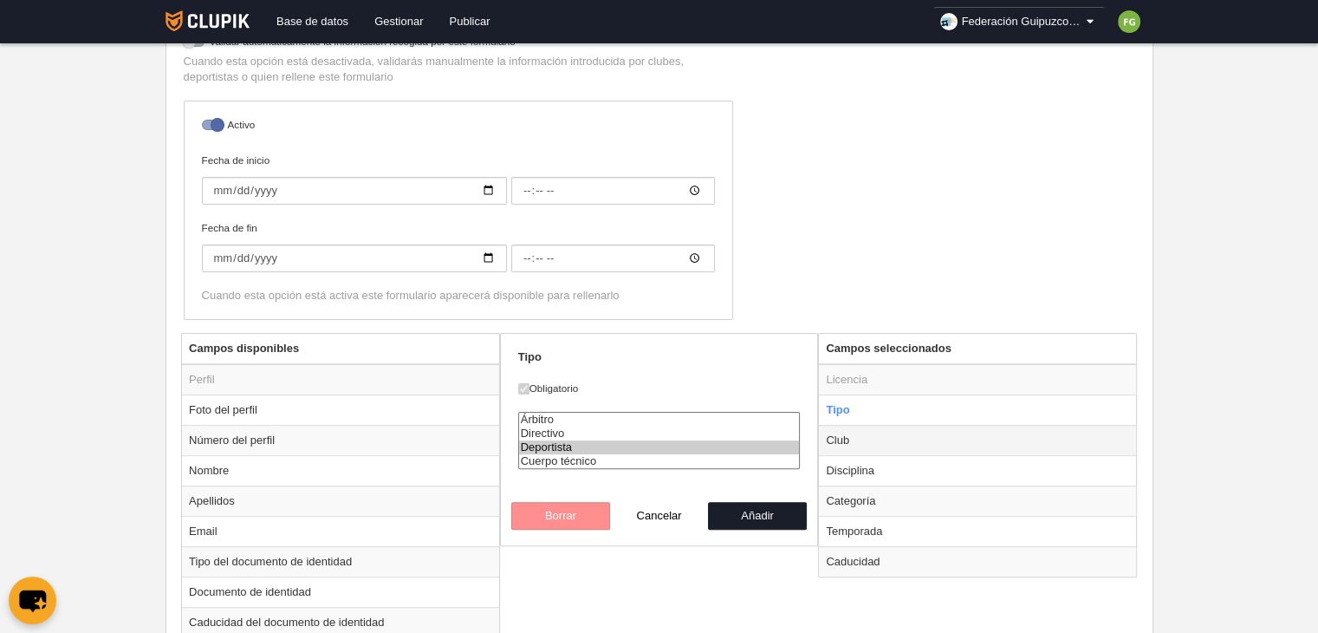
click at [847, 434] on td "Club" at bounding box center [977, 440] width 317 height 30
radio input "false"
radio input "true"
checkbox input "false"
select select
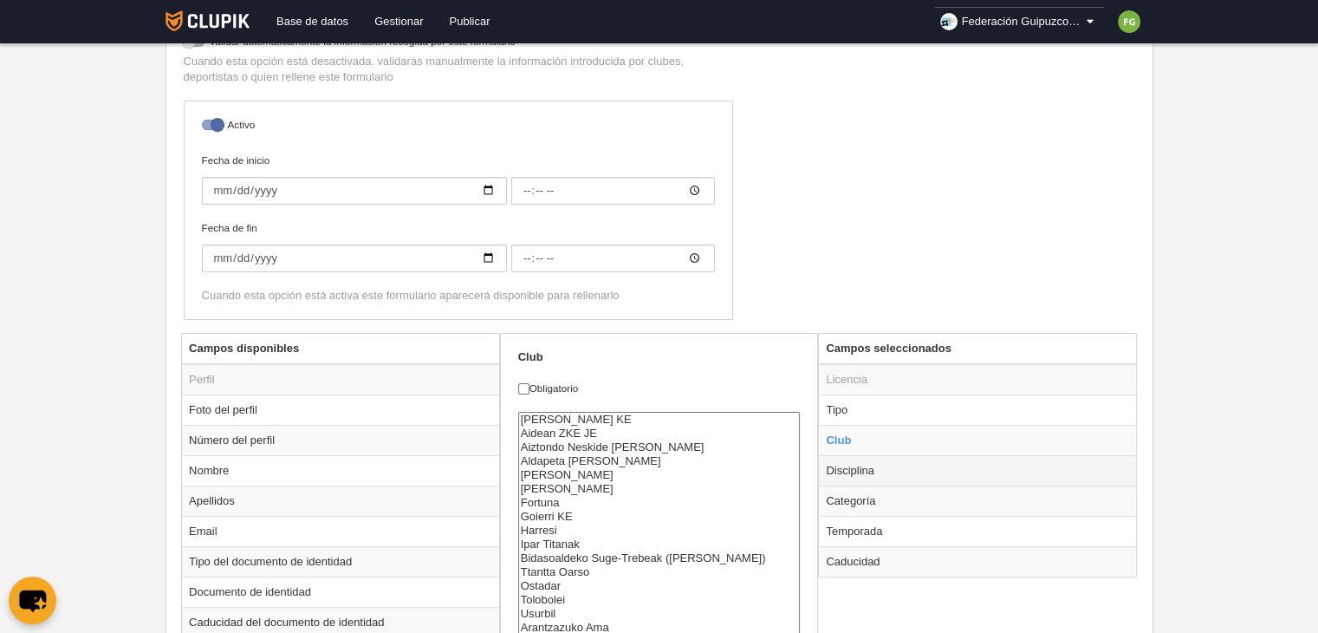
click at [860, 462] on td "Disciplina" at bounding box center [977, 470] width 317 height 30
radio input "false"
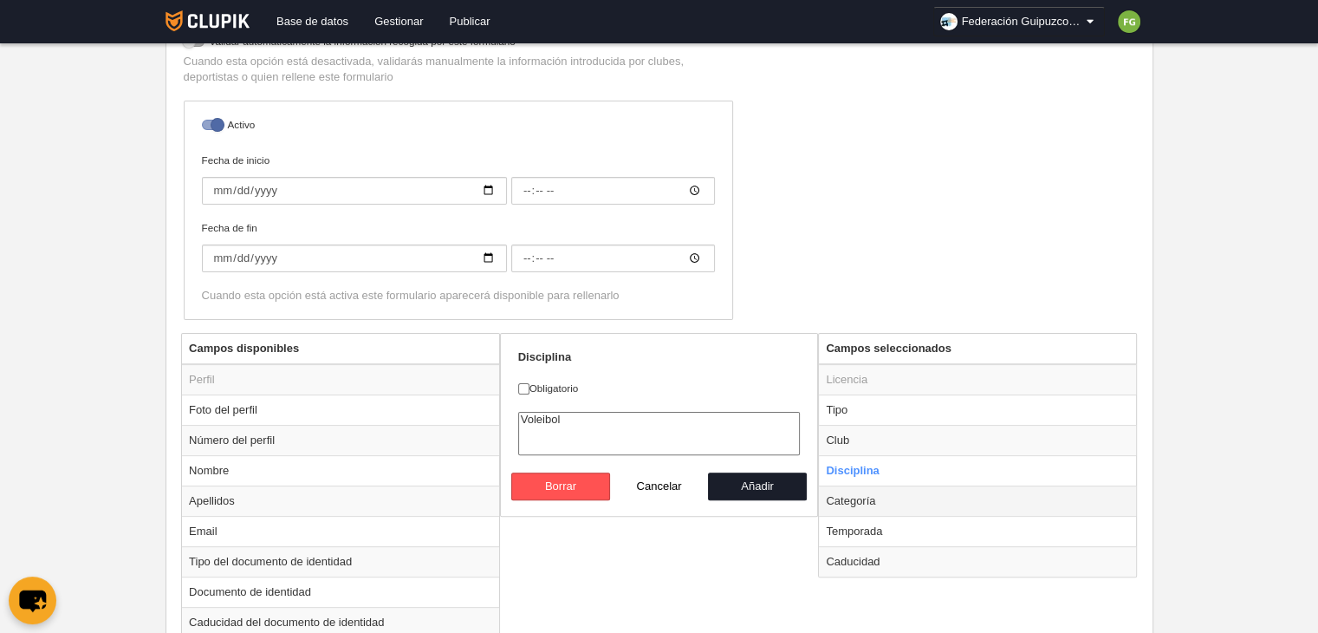
click at [863, 495] on td "Categoría" at bounding box center [977, 500] width 317 height 30
radio input "false"
radio input "true"
checkbox input "true"
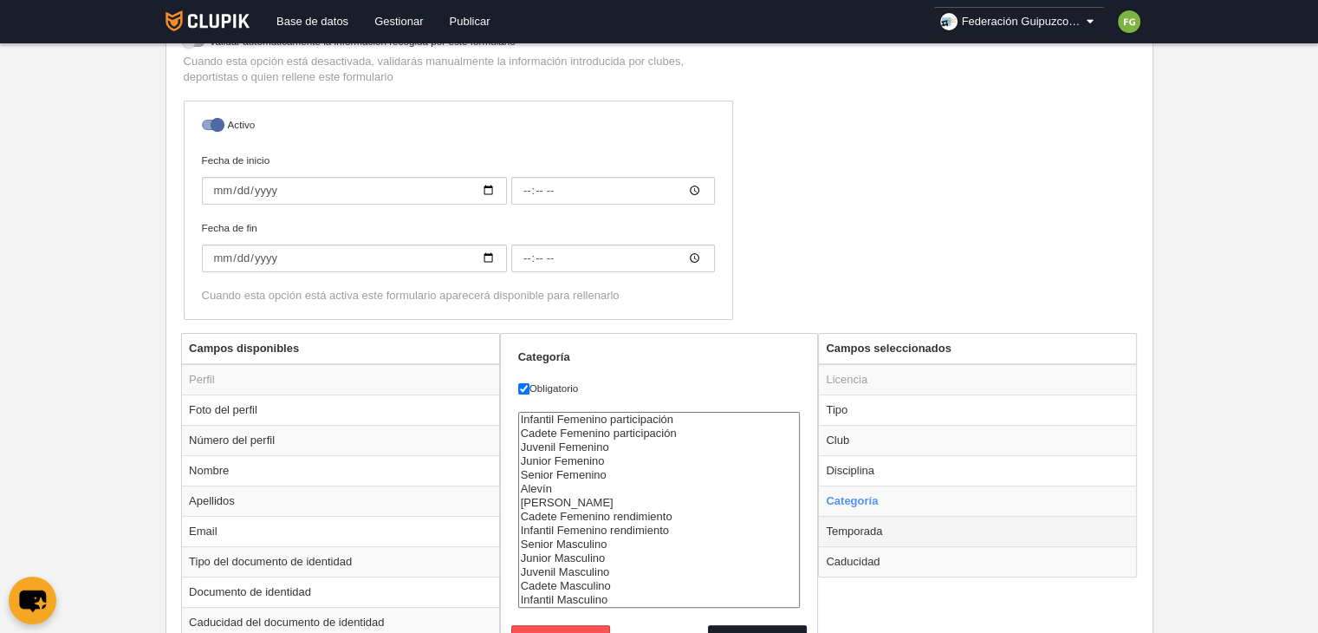
click at [868, 529] on td "Temporada" at bounding box center [977, 531] width 317 height 30
radio input "false"
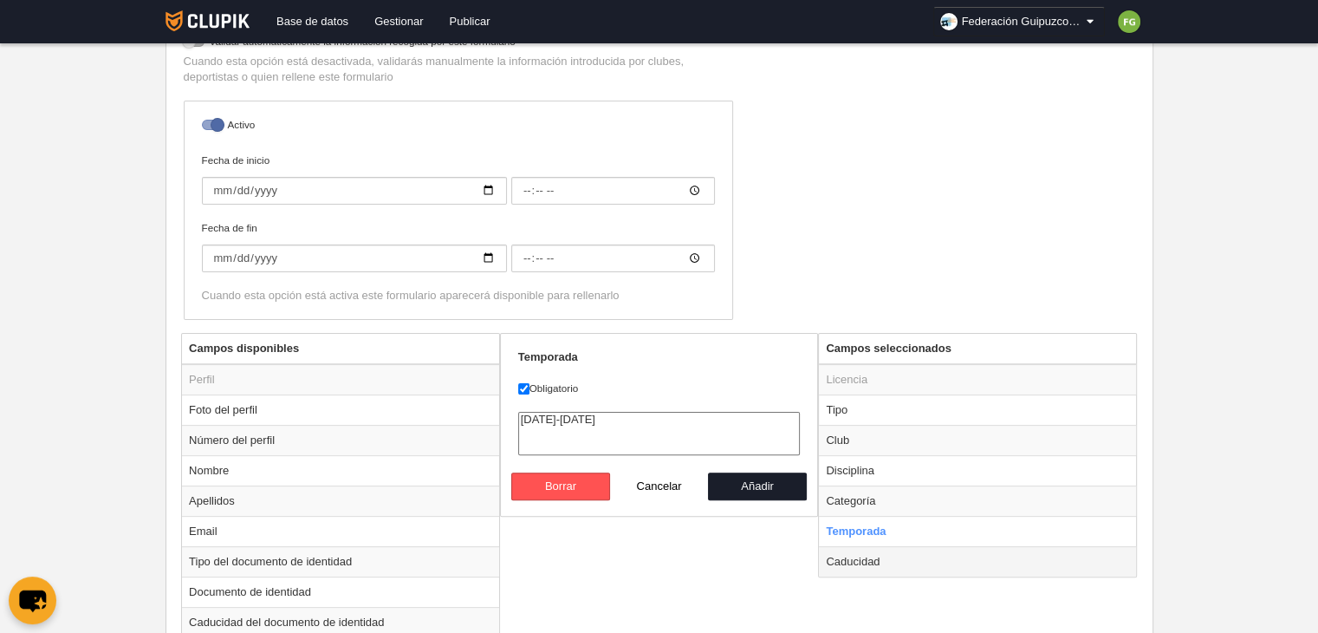
click at [861, 556] on td "Caducidad" at bounding box center [977, 561] width 317 height 30
radio input "false"
radio input "true"
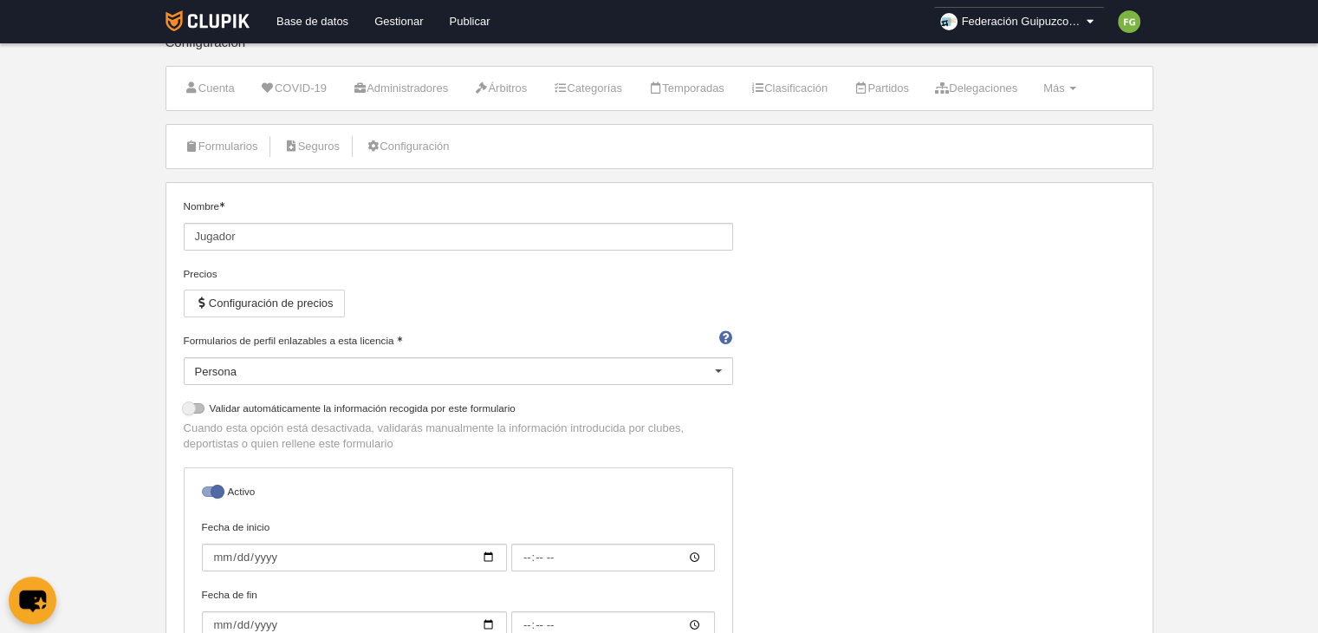
scroll to position [0, 0]
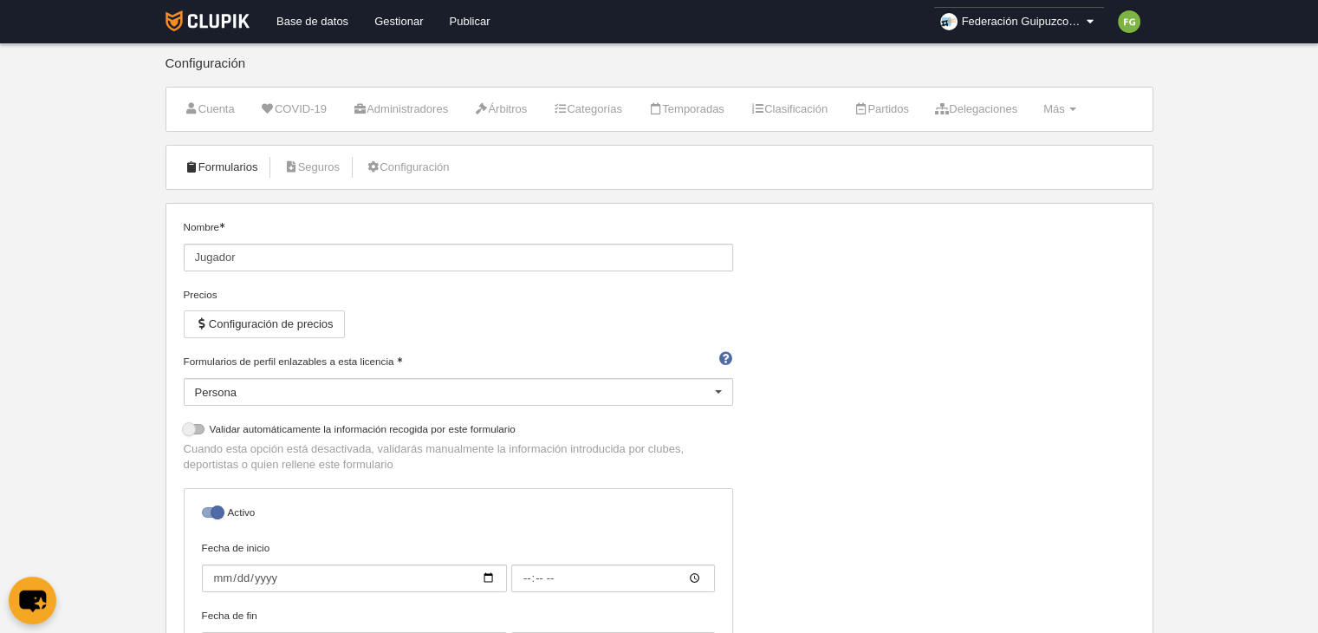
click at [242, 166] on link "Formularios" at bounding box center [221, 167] width 93 height 26
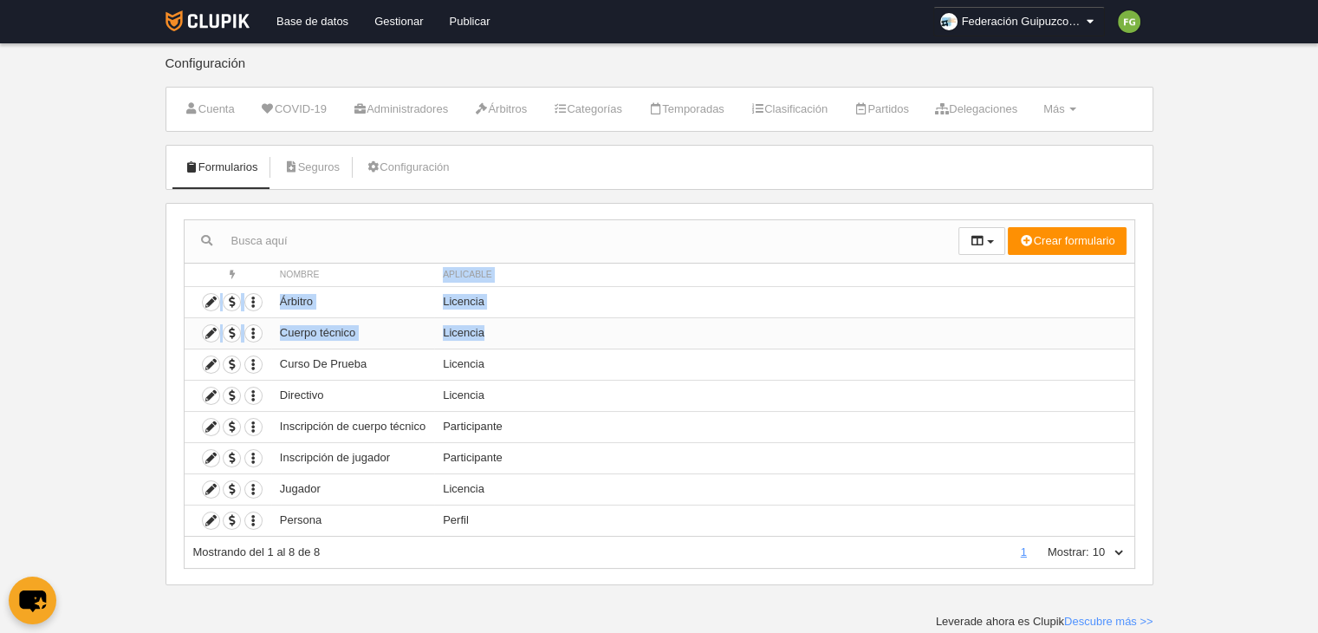
drag, startPoint x: 356, startPoint y: 268, endPoint x: 550, endPoint y: 336, distance: 205.1
click at [550, 336] on table "Acciones Nombre Aplicable Duplicar formulario Borrar formulario Árbitro Licenci…" at bounding box center [660, 399] width 950 height 272
click at [211, 327] on icon at bounding box center [211, 333] width 16 height 16
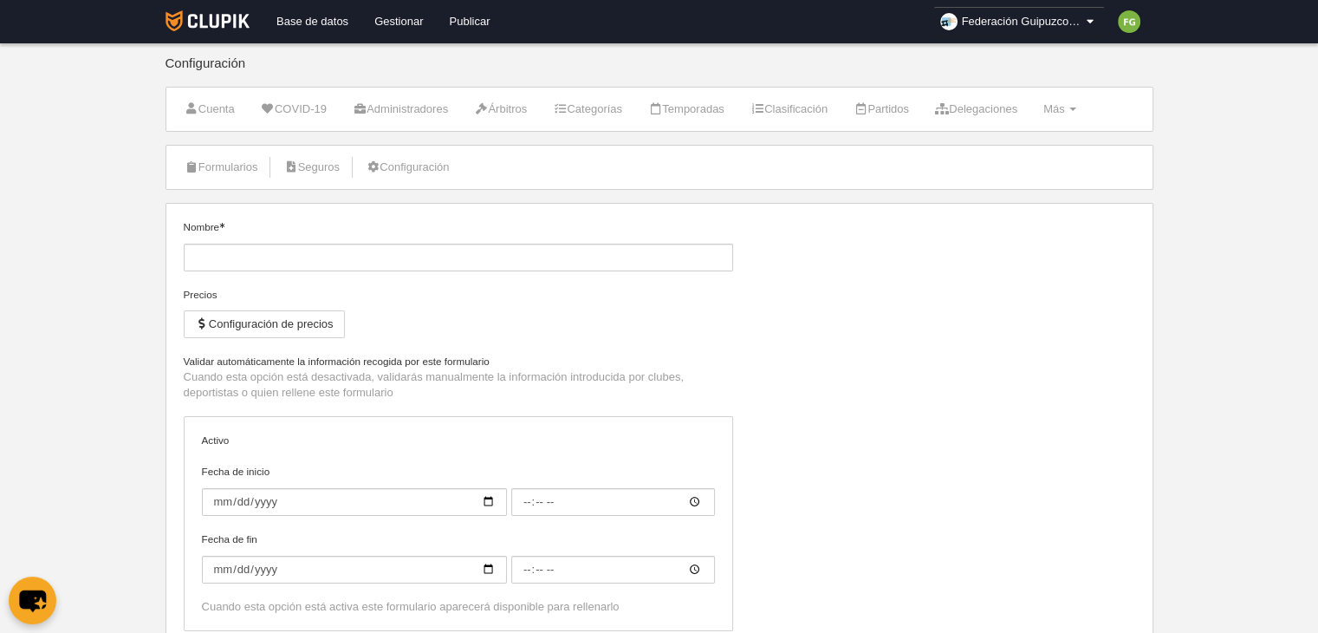
type input "Cuerpo técnico"
checkbox input "true"
select select "selected"
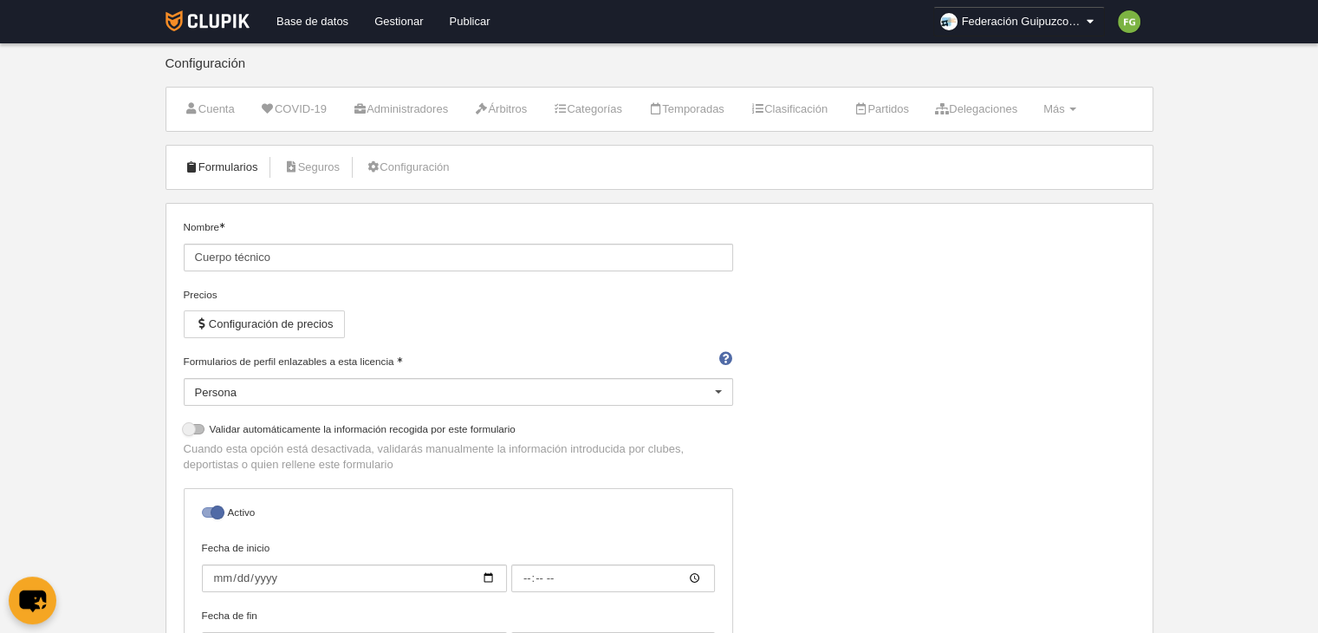
click at [252, 158] on link "Formularios" at bounding box center [221, 167] width 93 height 26
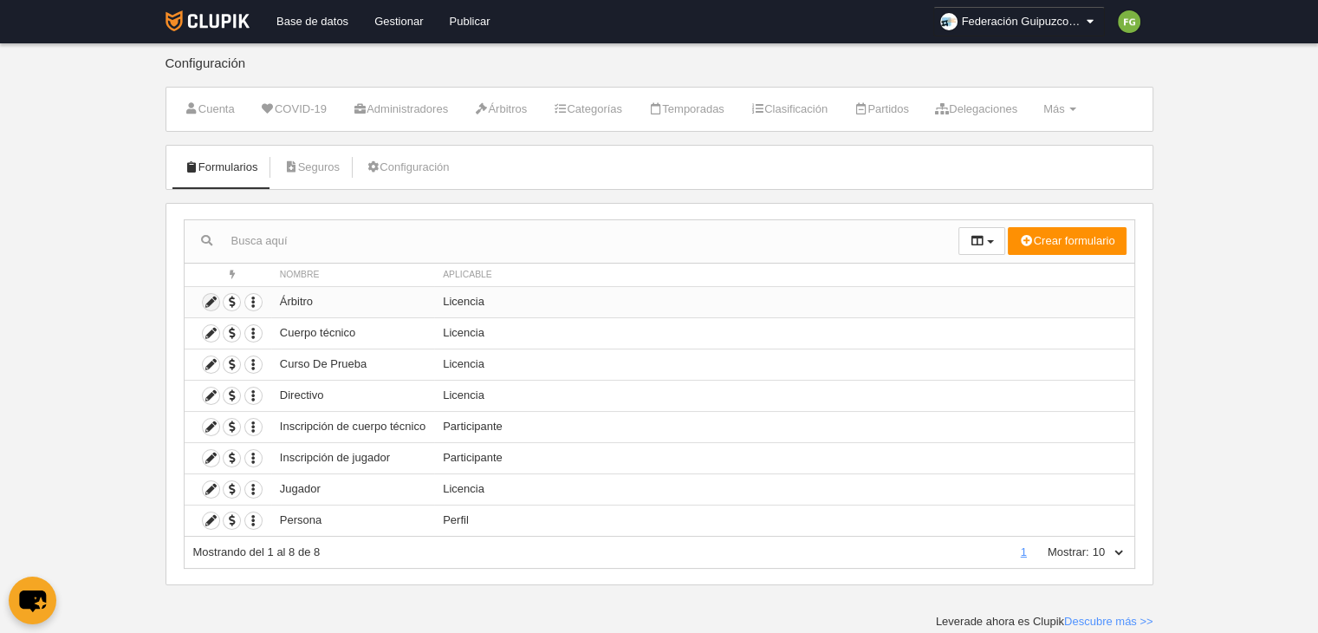
click at [208, 299] on icon at bounding box center [211, 302] width 16 height 16
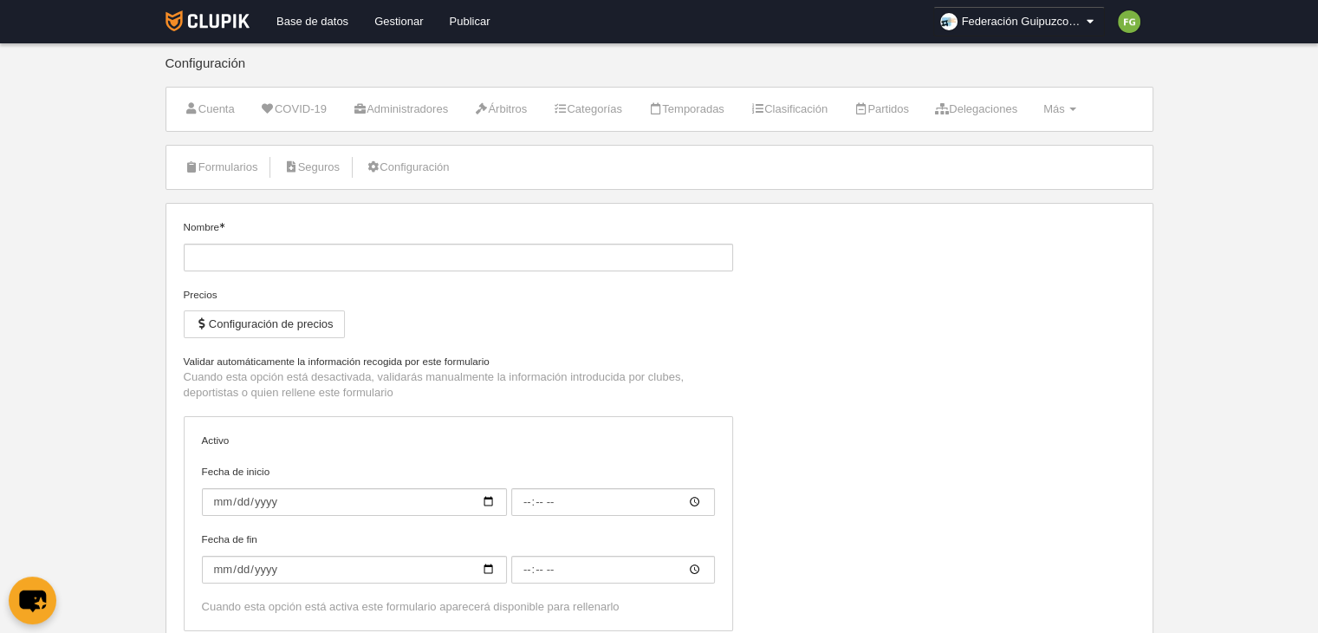
type input "Árbitro"
checkbox input "true"
select select "selected"
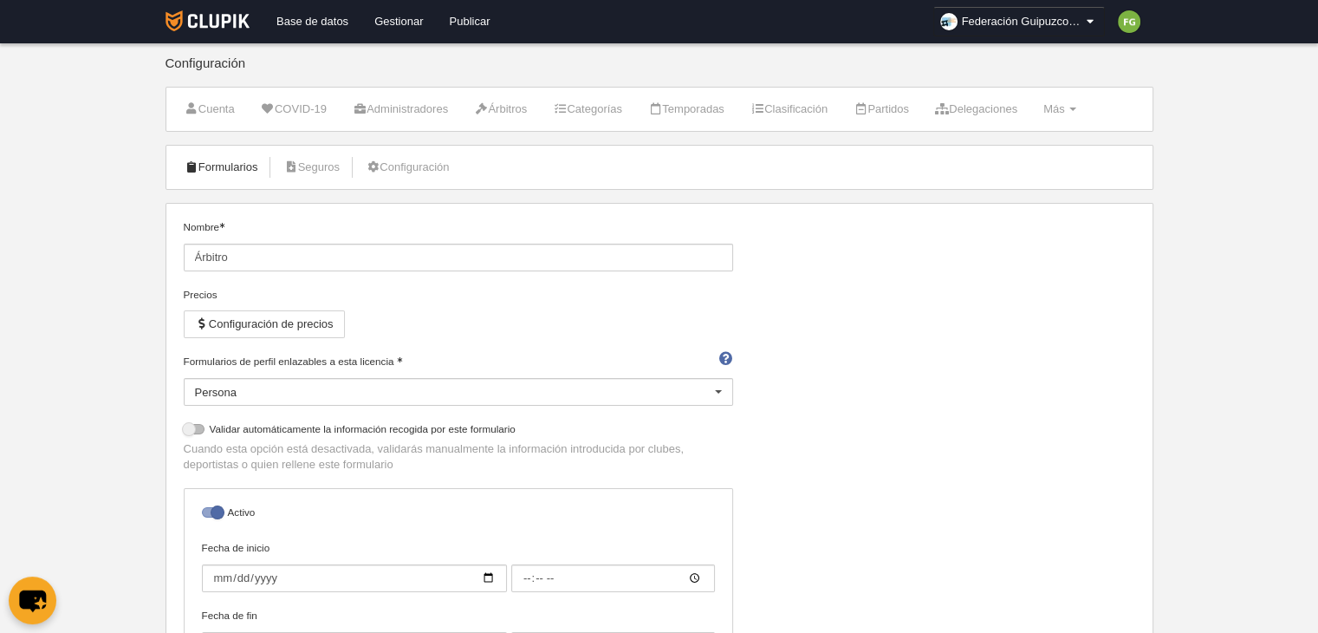
click at [237, 159] on link "Formularios" at bounding box center [221, 167] width 93 height 26
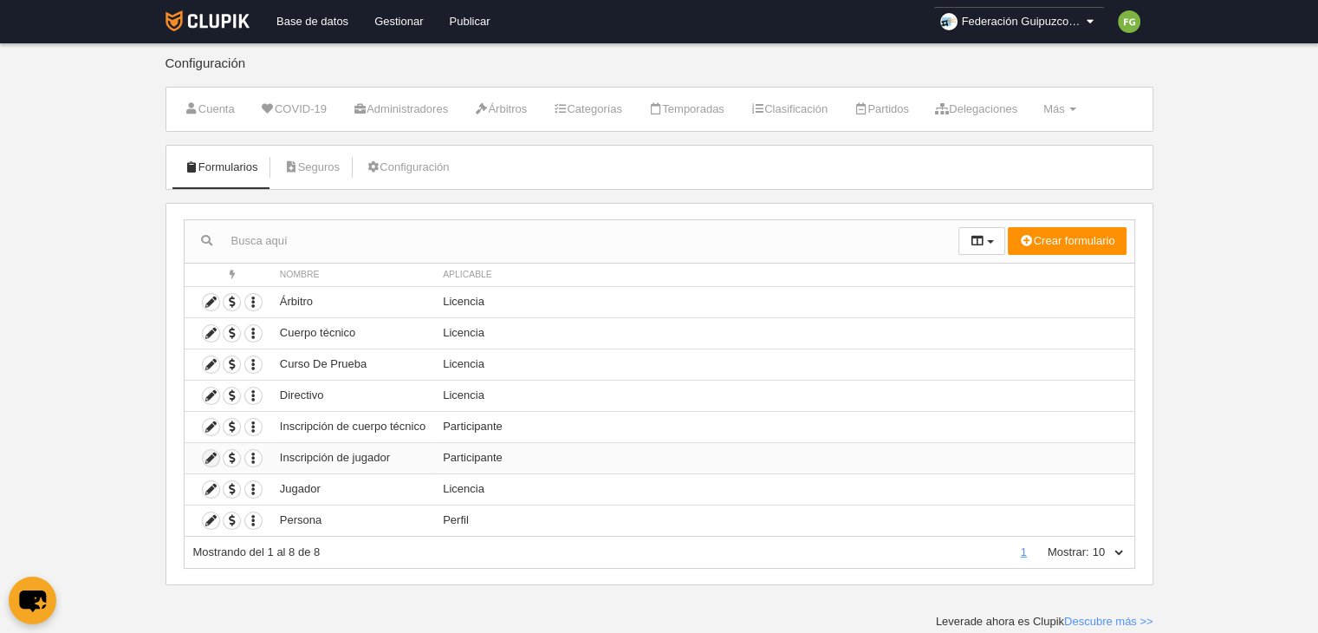
click at [211, 452] on icon at bounding box center [211, 458] width 16 height 16
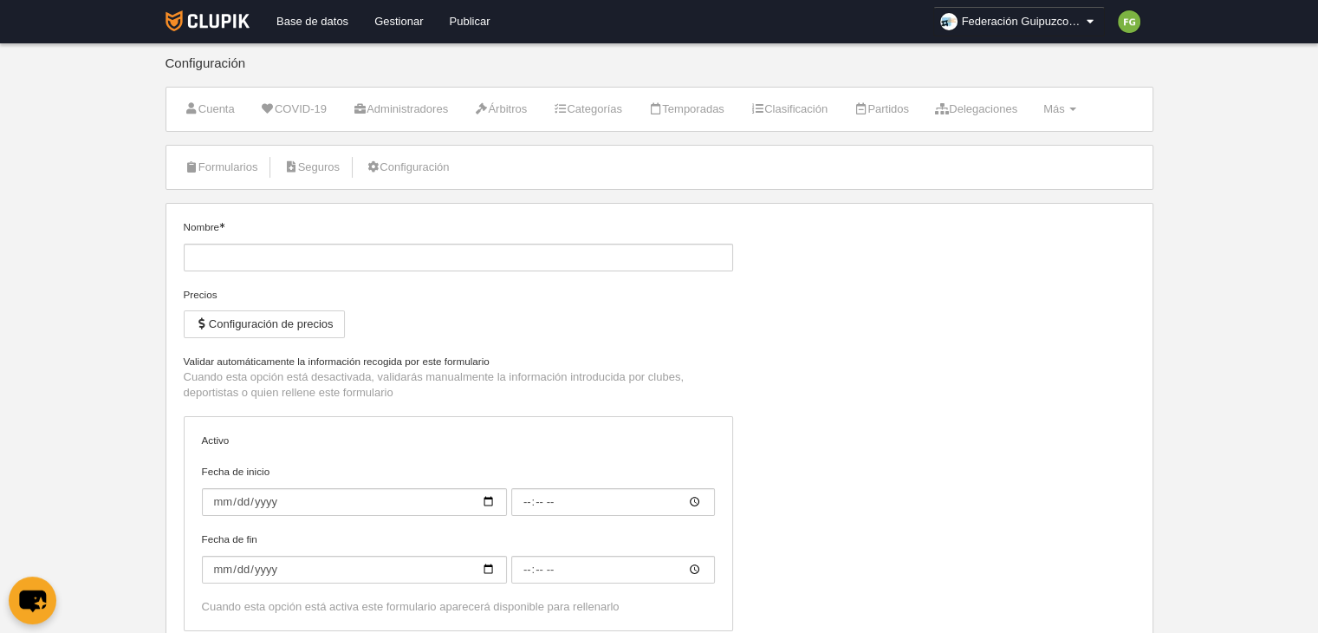
type input "Inscripción de jugador"
type input "[DATE]"
type input "00:00"
type input "[DATE]"
type input "00:00"
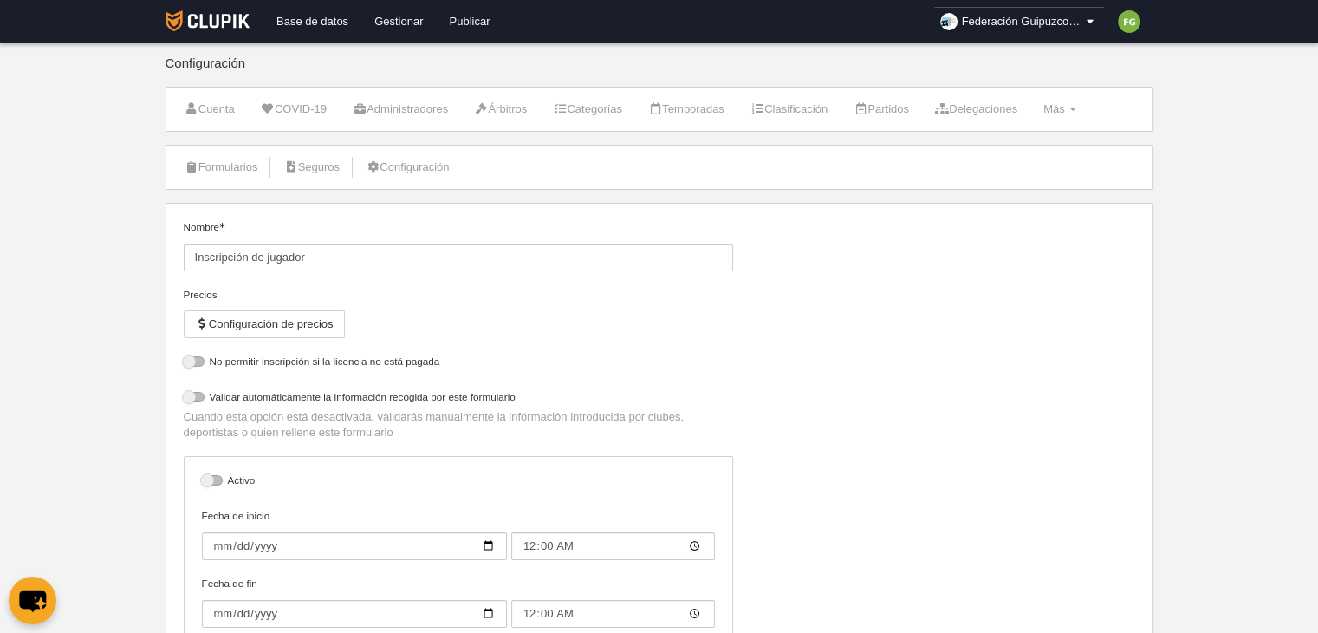
select select "selected"
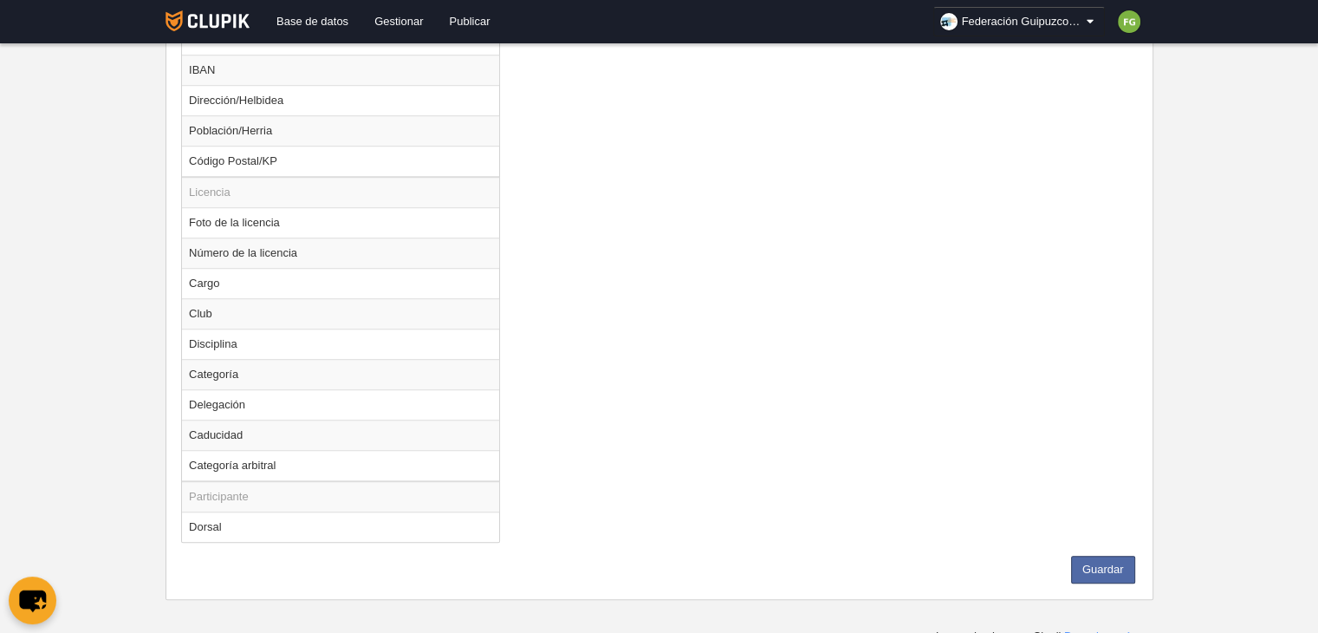
scroll to position [1160, 0]
click at [211, 517] on td "Dorsal" at bounding box center [340, 524] width 317 height 30
radio input "true"
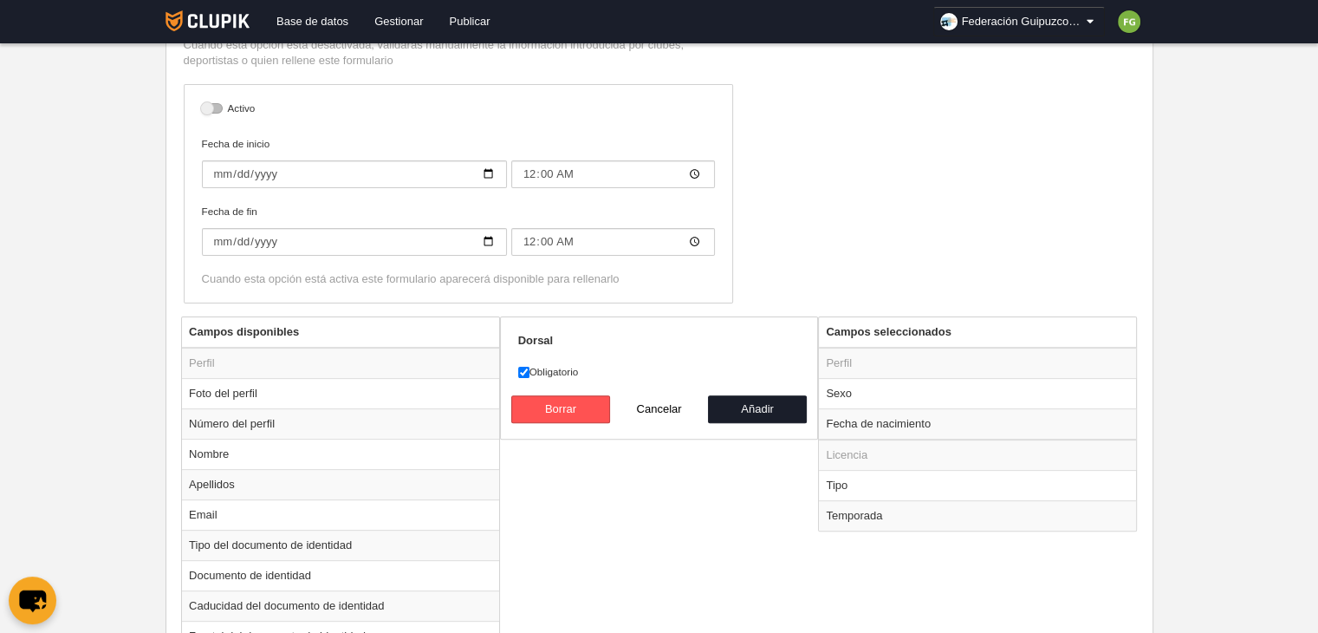
scroll to position [439, 0]
click at [764, 407] on button "Añadir" at bounding box center [757, 410] width 99 height 28
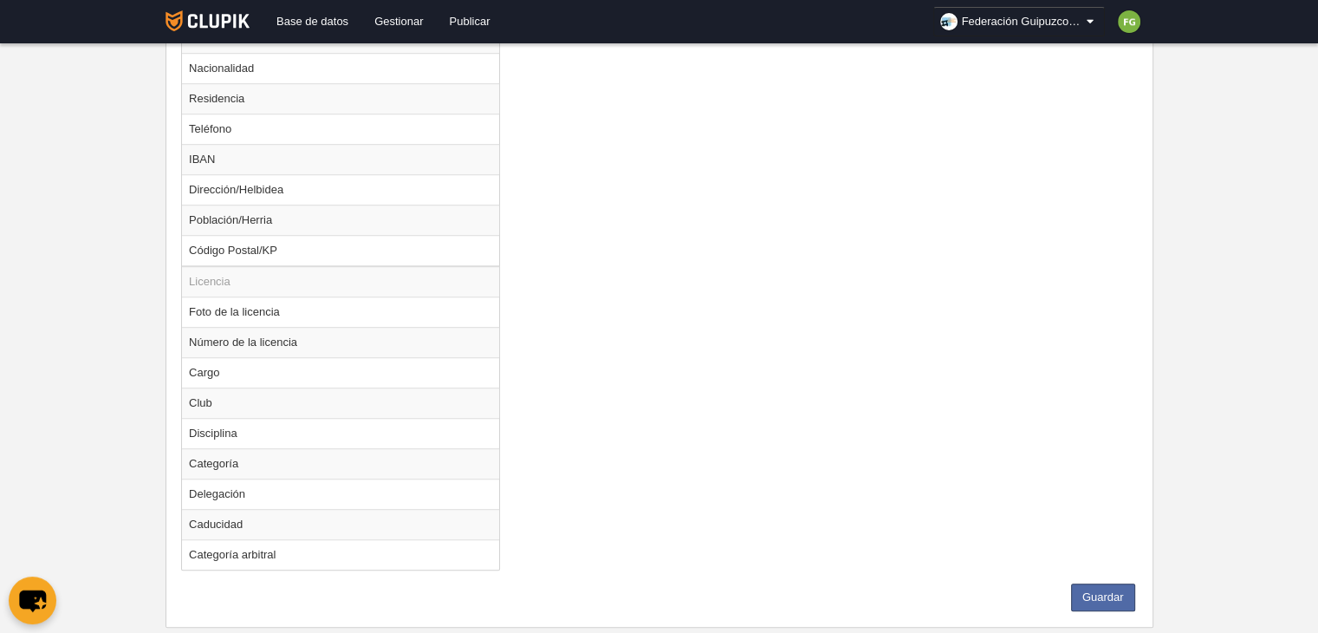
scroll to position [1099, 0]
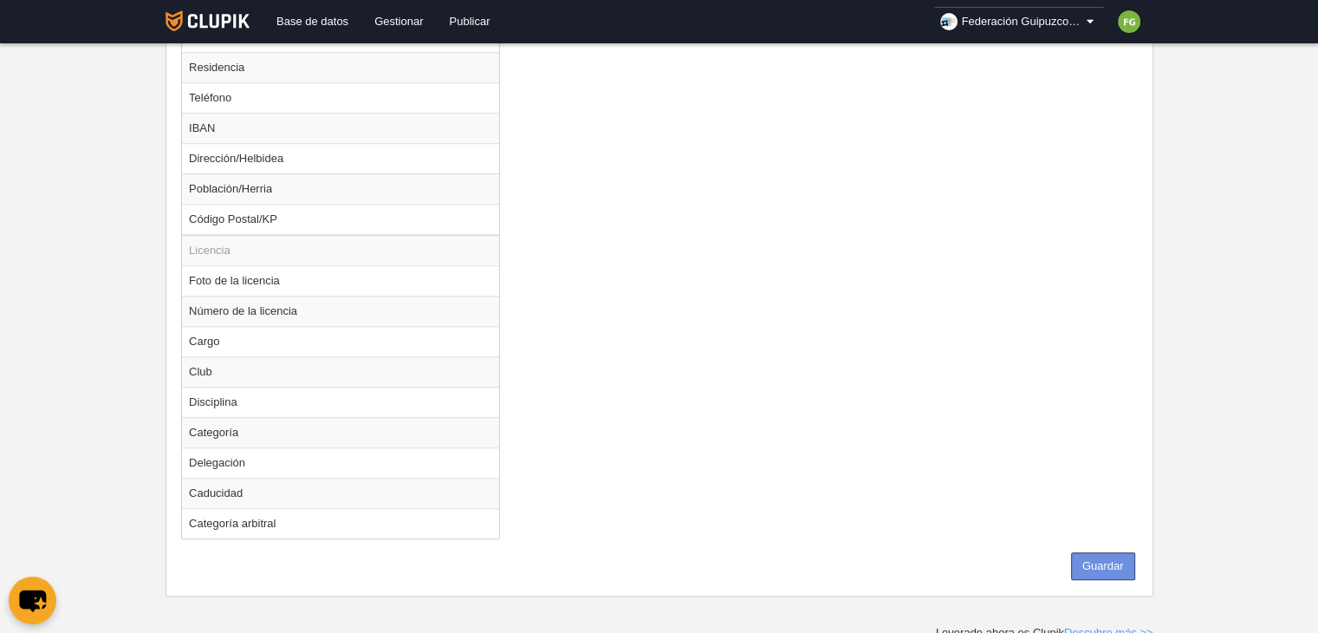
click at [1123, 555] on button "Guardar" at bounding box center [1103, 566] width 64 height 28
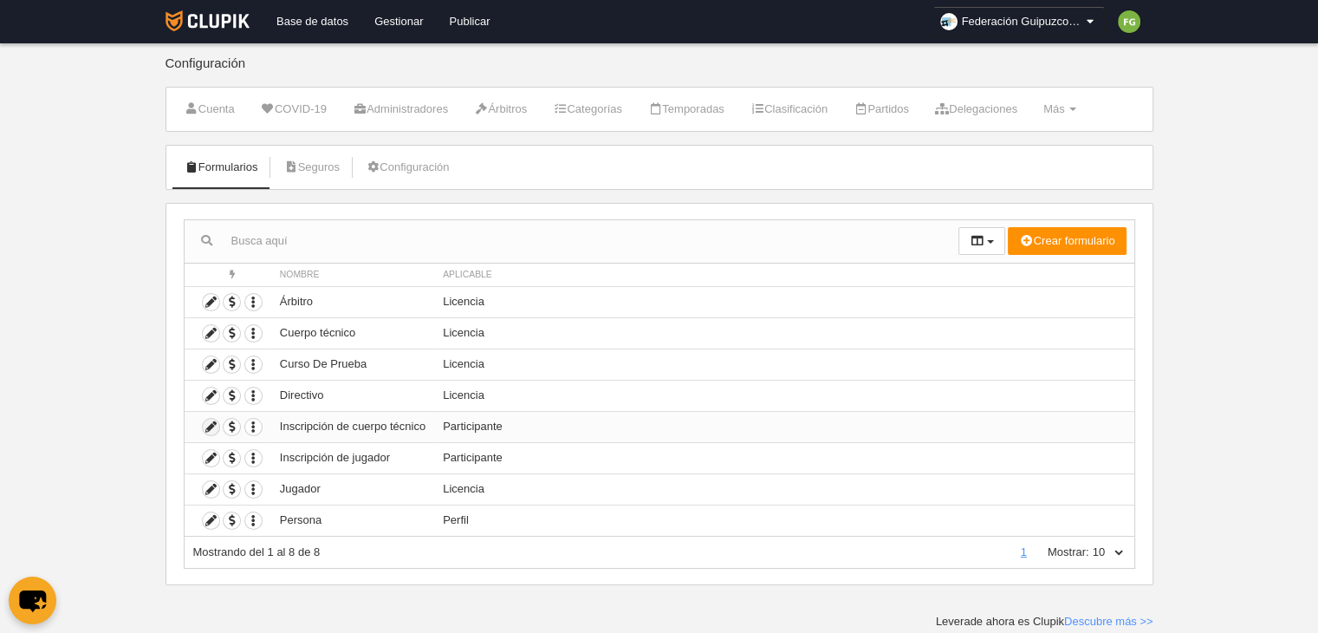
click at [209, 420] on icon at bounding box center [211, 427] width 16 height 16
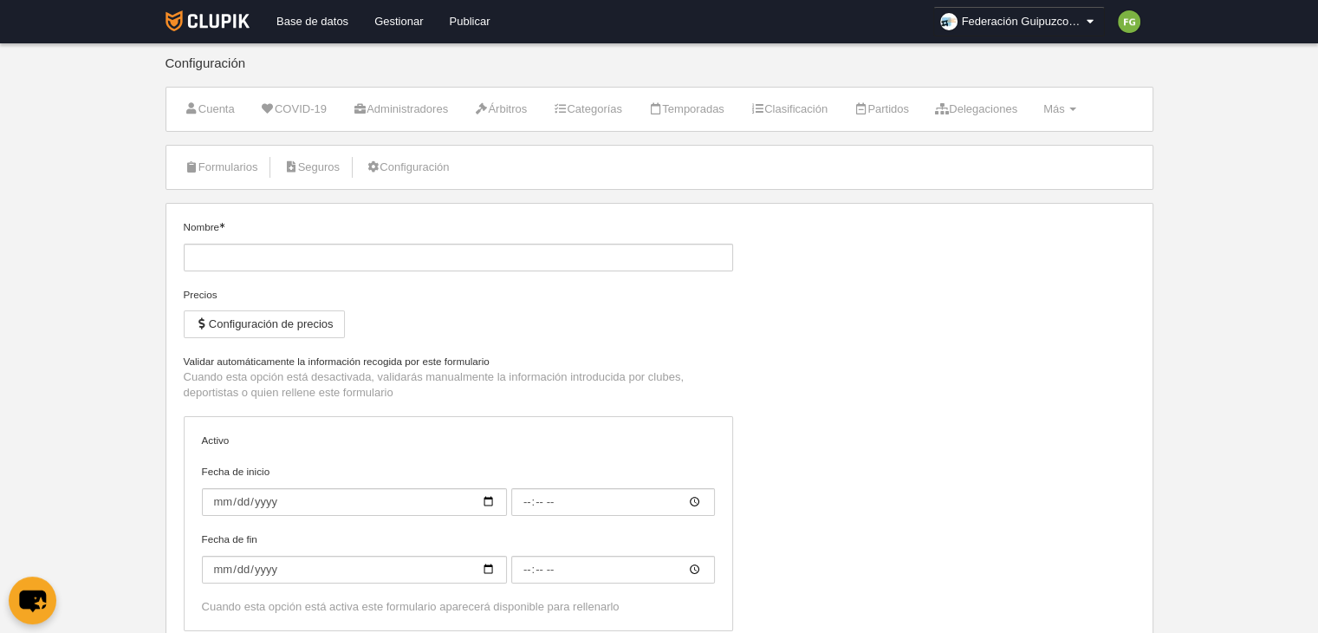
type input "Inscripción de cuerpo técnico"
type input "[DATE]"
type input "00:00"
type input "[DATE]"
type input "00:00"
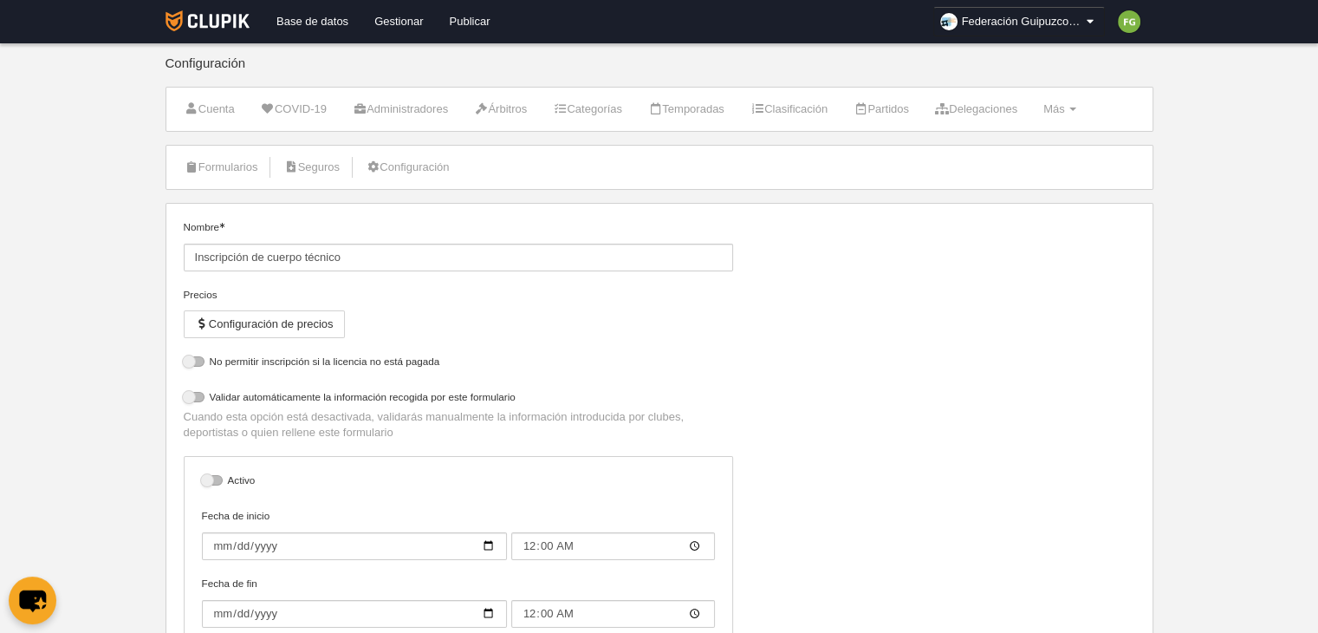
select select "selected"
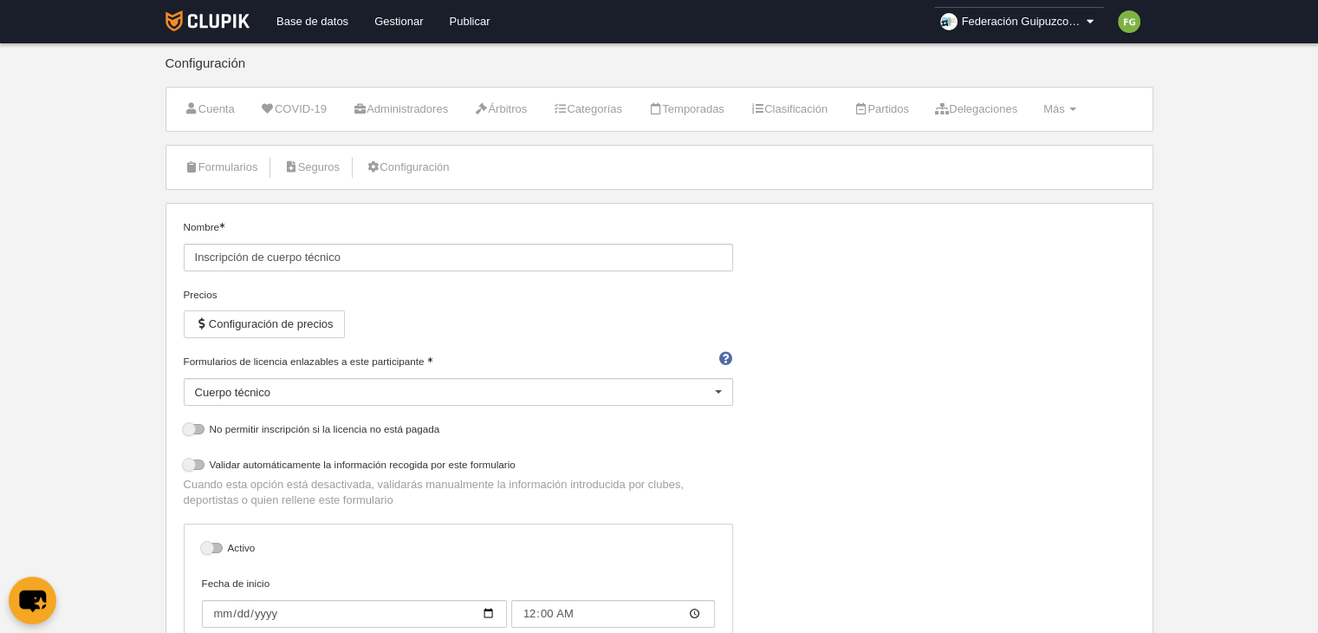
click at [907, 296] on div "Nombre Inscripción de cuerpo técnico [PERSON_NAME] Configuración de precios For…" at bounding box center [659, 487] width 965 height 537
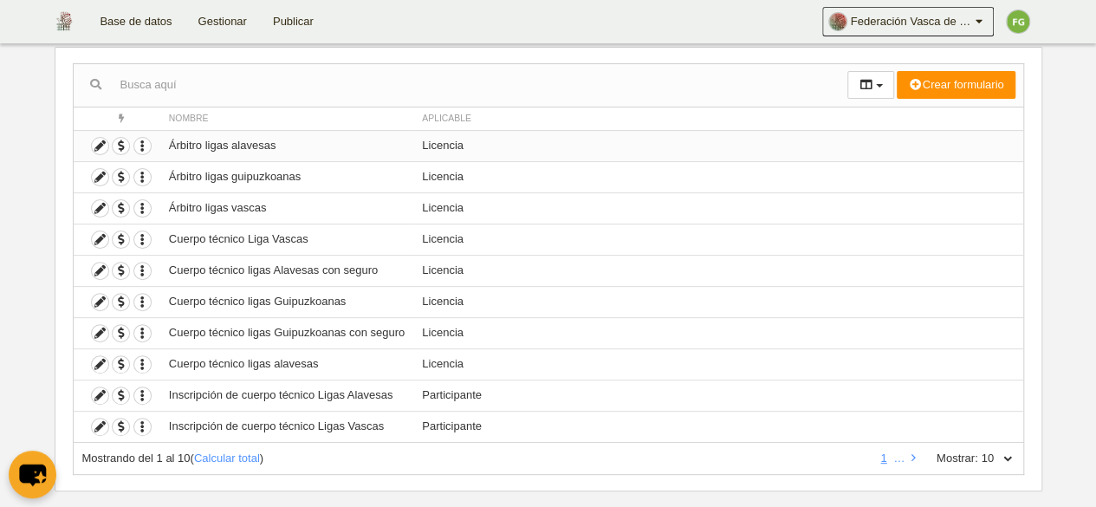
scroll to position [179, 0]
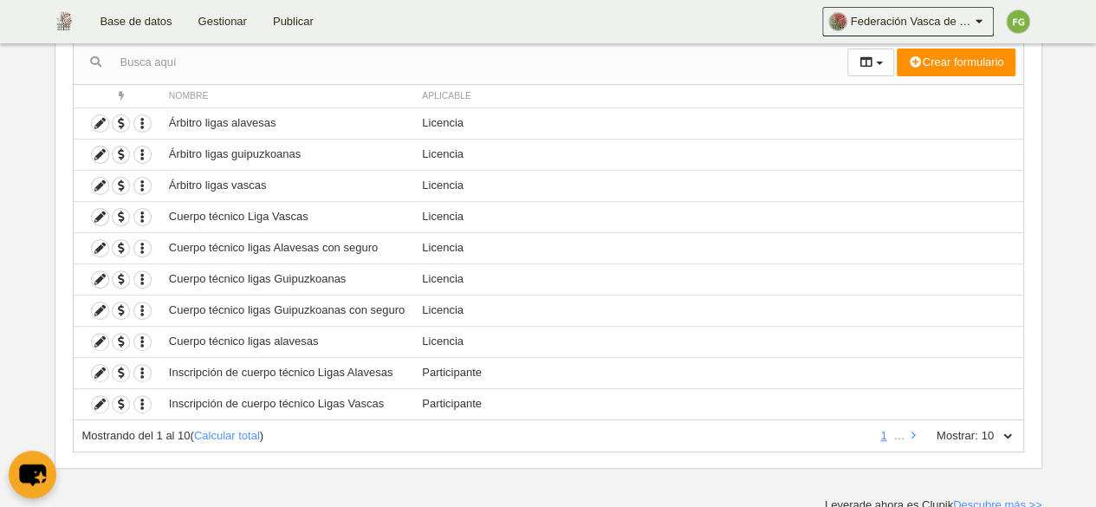
click at [1007, 432] on select "10 25 50 100 500" at bounding box center [997, 436] width 36 height 16
select select "50"
click at [979, 428] on select "10 25 50 100 500" at bounding box center [997, 436] width 36 height 16
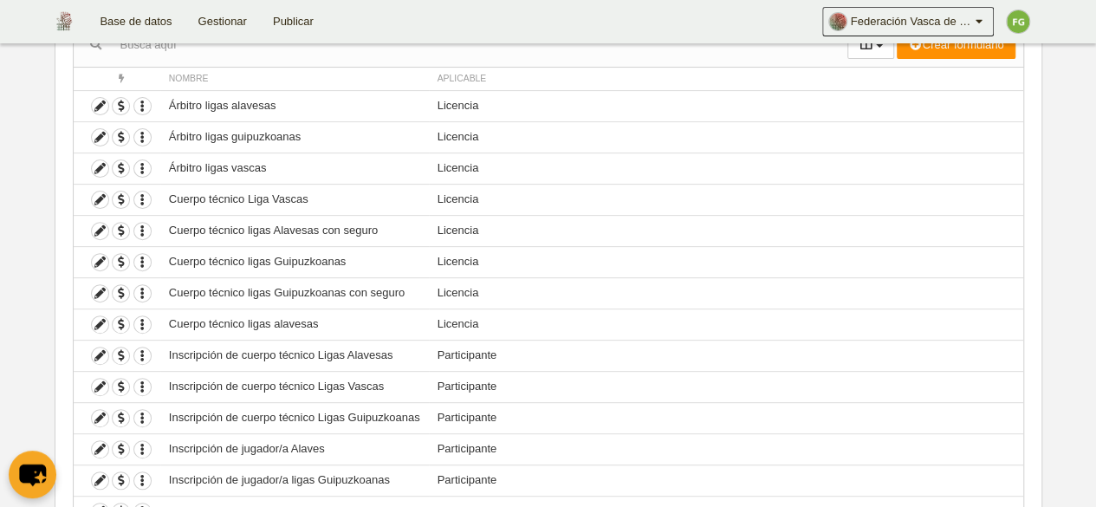
scroll to position [196, 0]
click at [101, 192] on icon at bounding box center [100, 200] width 16 height 16
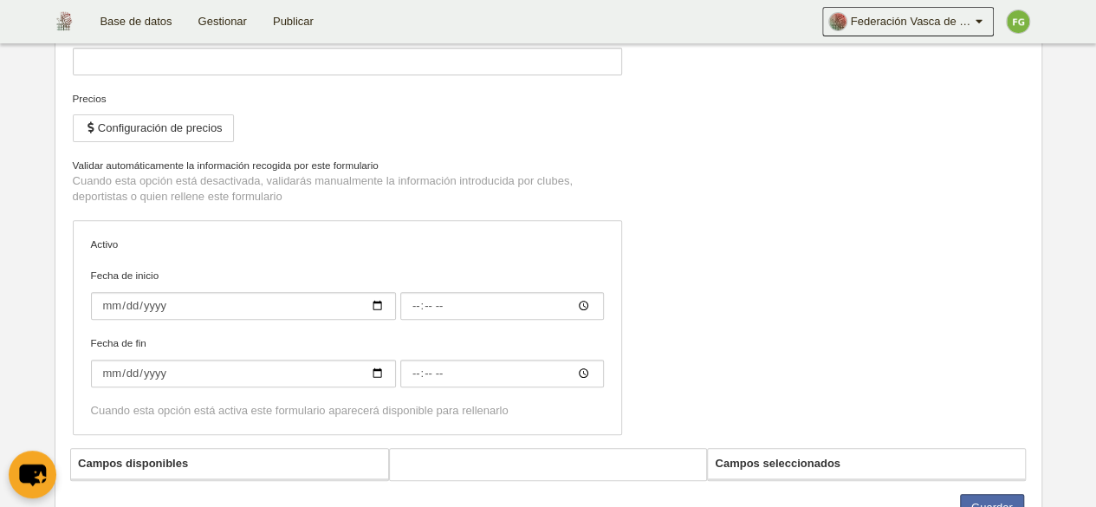
type input "Cuerpo técnico Liga Vascas"
checkbox input "true"
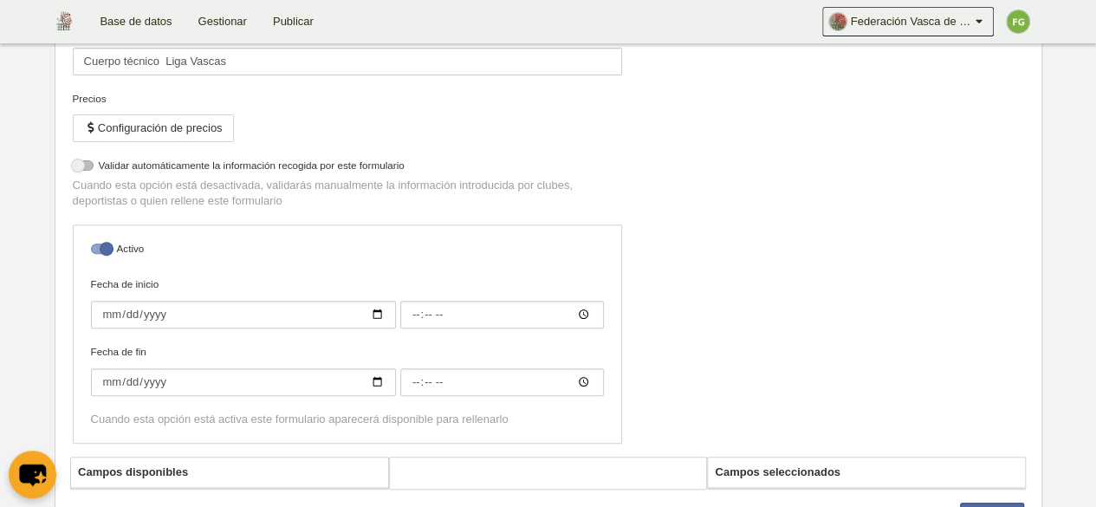
select select "selected"
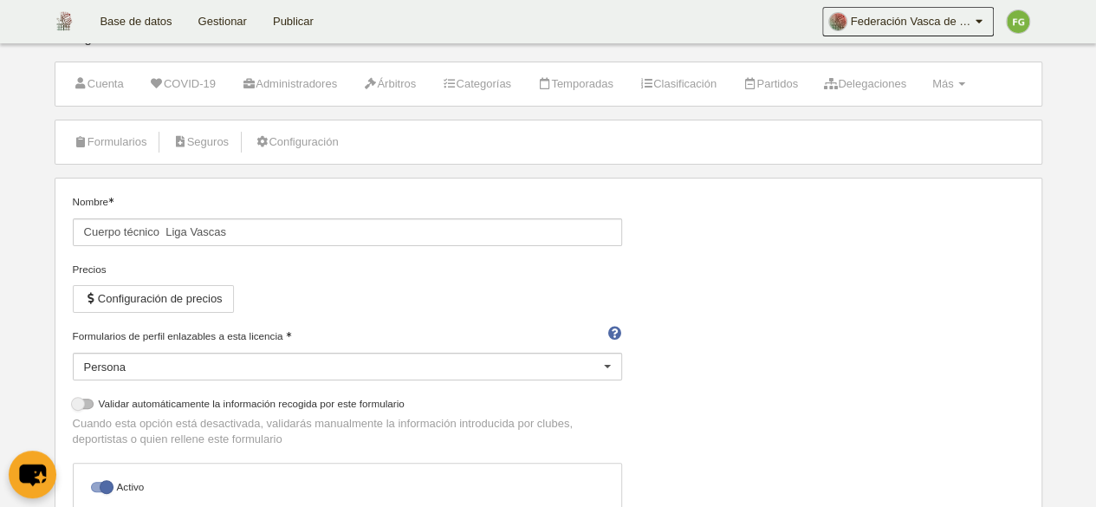
scroll to position [24, 0]
